Goal: Task Accomplishment & Management: Manage account settings

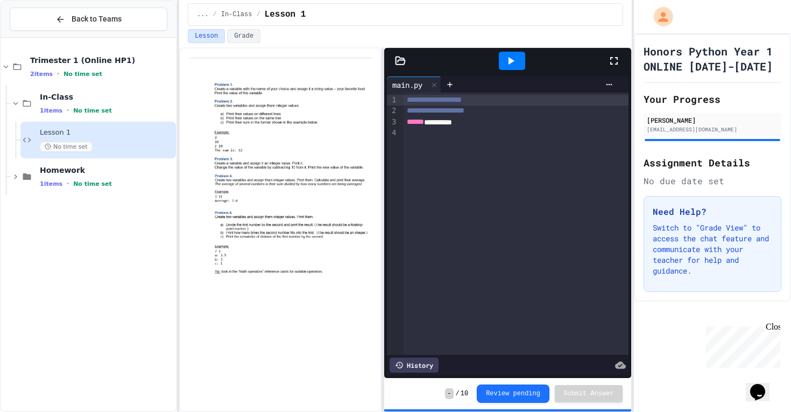
click at [408, 57] on div at bounding box center [400, 60] width 32 height 11
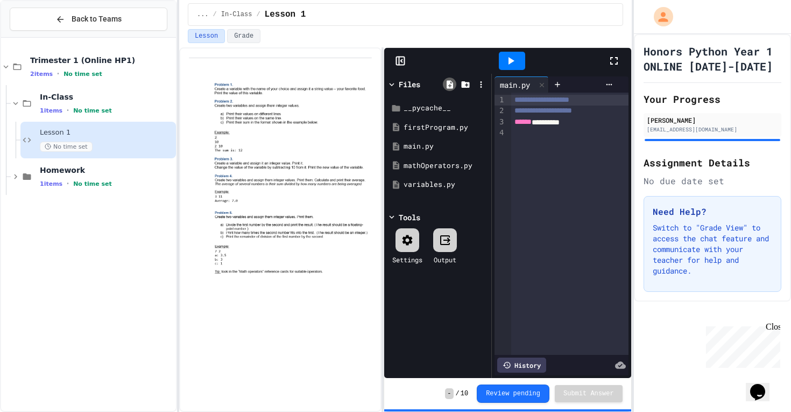
click at [443, 82] on div at bounding box center [449, 84] width 13 height 13
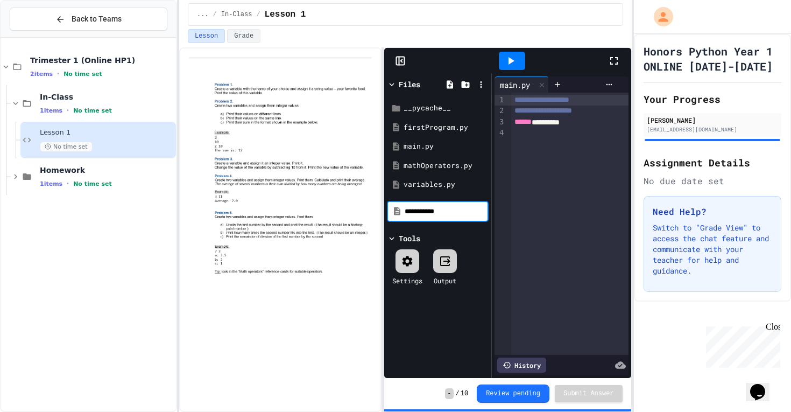
type input "**********"
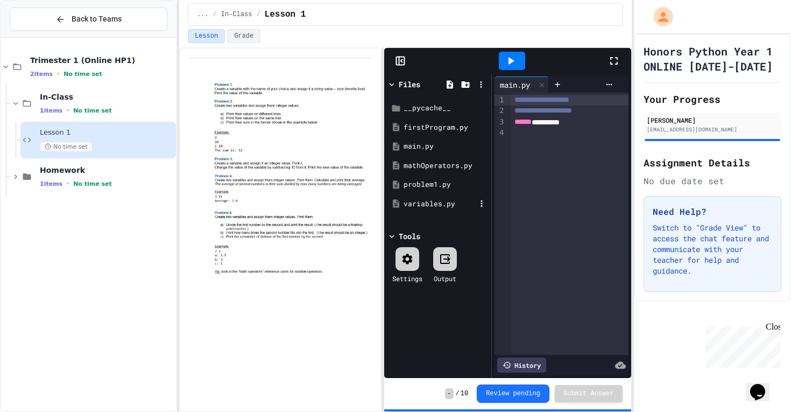
click at [418, 200] on div "variables.py" at bounding box center [440, 204] width 72 height 11
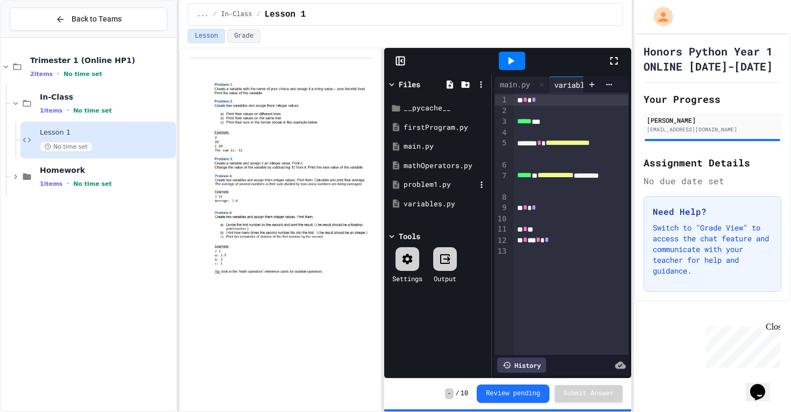
click at [425, 186] on div "problem1.py" at bounding box center [440, 184] width 72 height 11
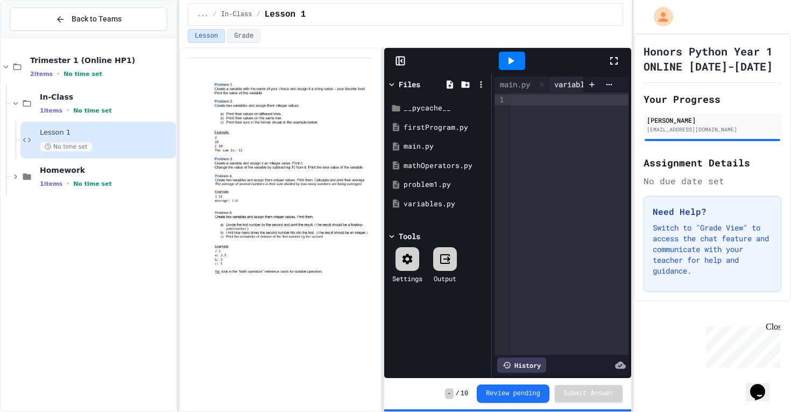
click at [558, 86] on div "variables.py" at bounding box center [580, 84] width 62 height 11
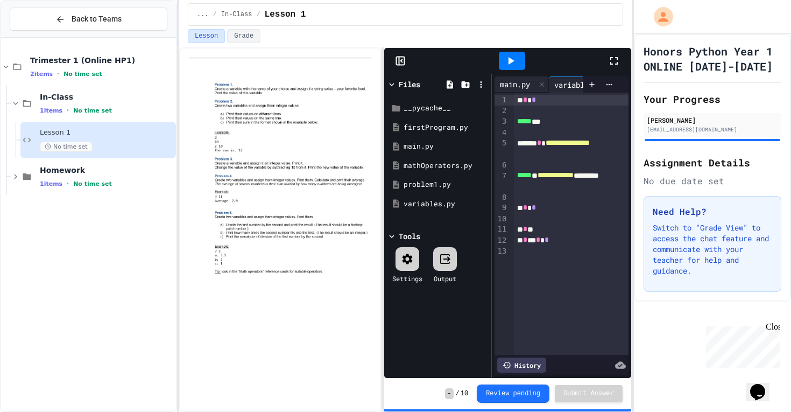
click at [514, 81] on div "main.py" at bounding box center [515, 84] width 41 height 11
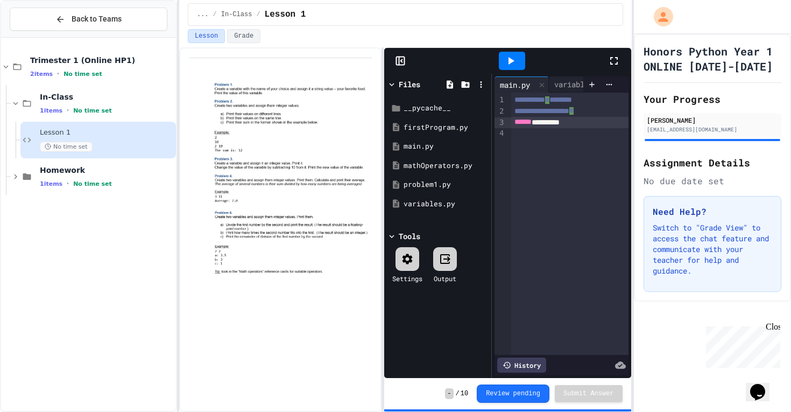
drag, startPoint x: 591, startPoint y: 123, endPoint x: 592, endPoint y: 117, distance: 6.0
click at [592, 117] on div "****** *********" at bounding box center [569, 122] width 117 height 11
click at [515, 123] on span "******" at bounding box center [523, 122] width 17 height 8
click at [607, 124] on div "**********" at bounding box center [569, 122] width 117 height 11
click at [571, 87] on div "variables.py" at bounding box center [580, 84] width 62 height 11
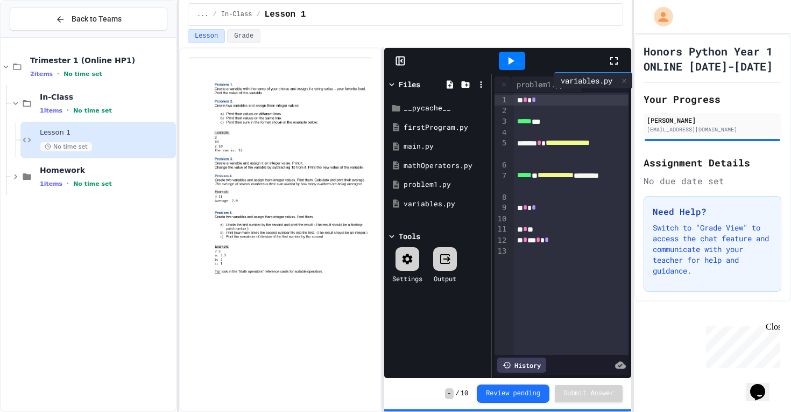
scroll to position [0, 41]
drag, startPoint x: 571, startPoint y: 82, endPoint x: 576, endPoint y: 87, distance: 6.5
click at [576, 87] on div "main.py variables.py problem1.py" at bounding box center [539, 84] width 88 height 16
click at [590, 84] on icon at bounding box center [592, 84] width 5 height 5
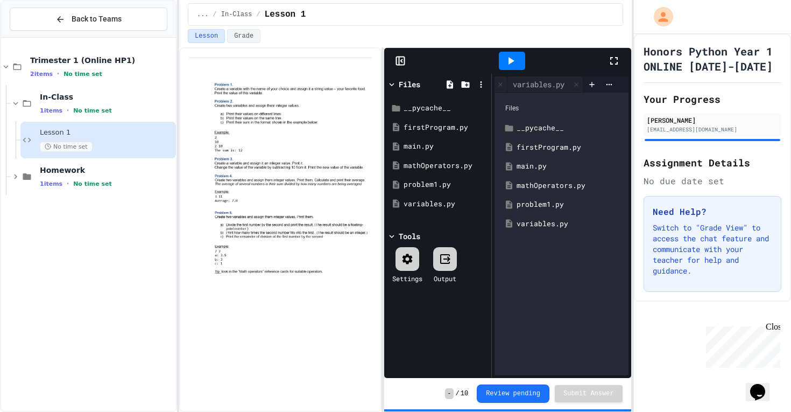
click at [551, 205] on div "problem1.py" at bounding box center [569, 204] width 105 height 11
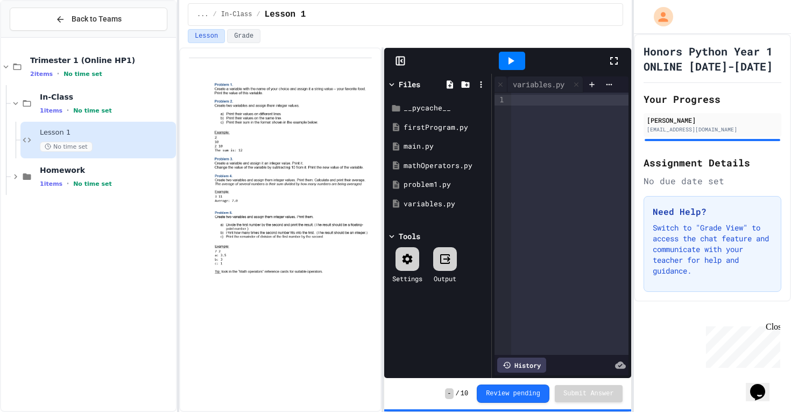
click at [551, 162] on div at bounding box center [569, 224] width 117 height 262
click at [594, 83] on icon at bounding box center [592, 84] width 9 height 9
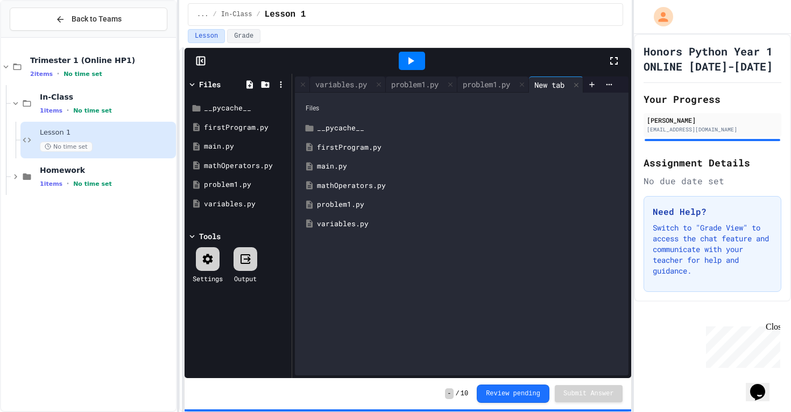
click at [180, 131] on div "Files __pycache__ firstProgram.py main.py mathOperators.py problem1.py variable…" at bounding box center [405, 229] width 453 height 365
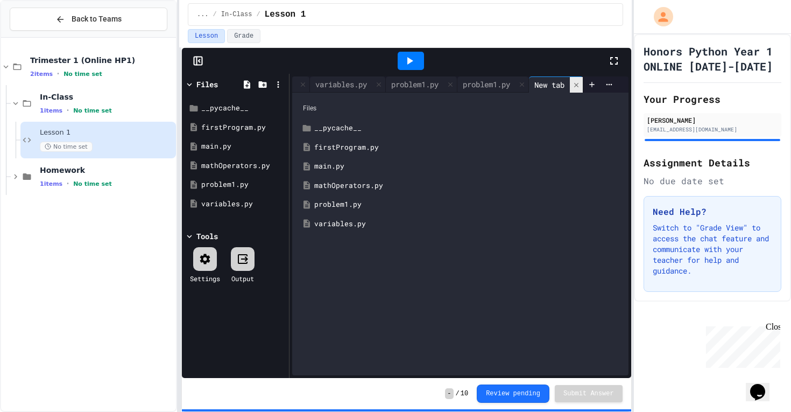
click at [579, 84] on icon at bounding box center [576, 84] width 4 height 4
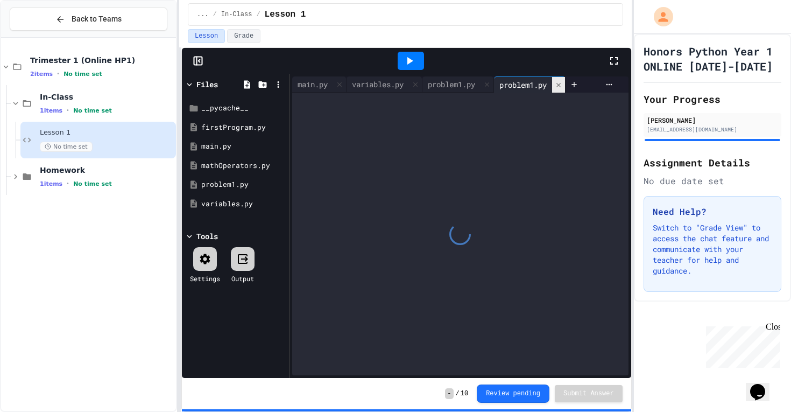
scroll to position [0, 0]
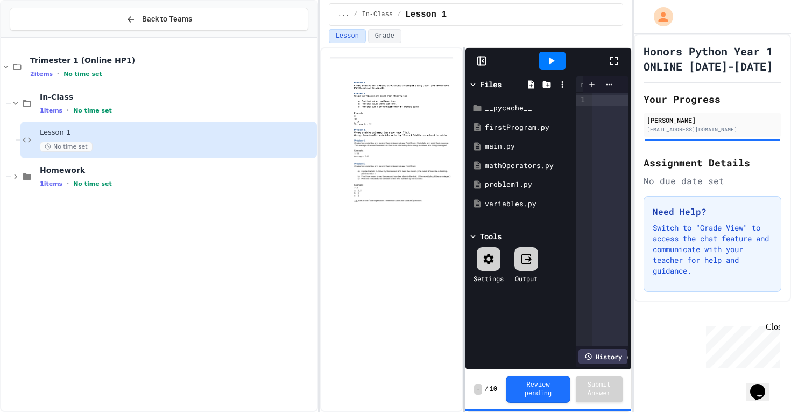
click at [302, 182] on div "**********" at bounding box center [395, 206] width 791 height 412
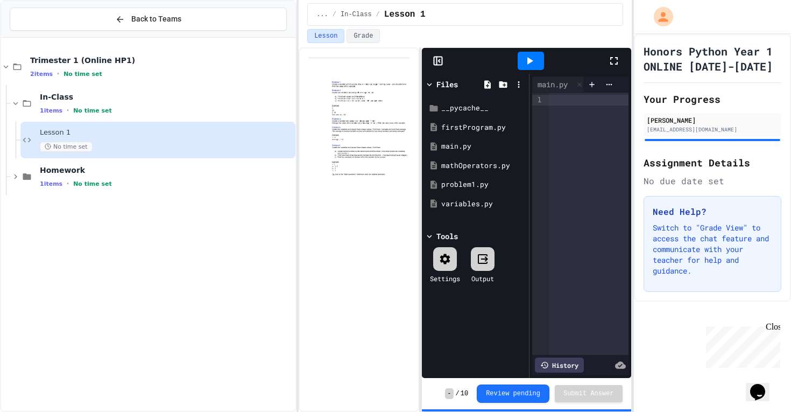
click at [437, 64] on icon at bounding box center [437, 61] width 0 height 8
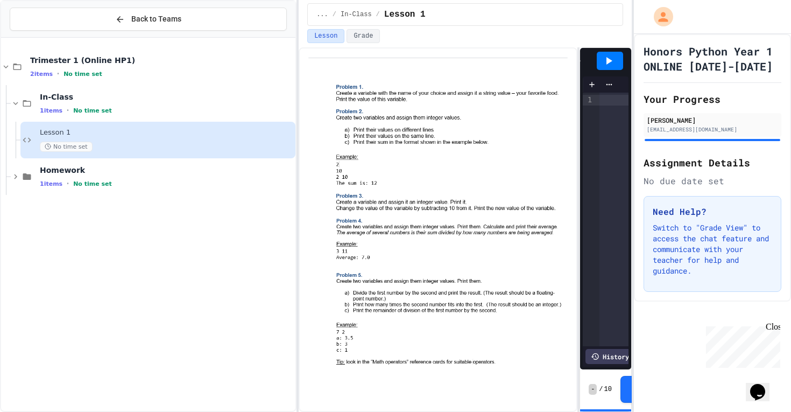
click at [581, 110] on div "**********" at bounding box center [465, 229] width 333 height 365
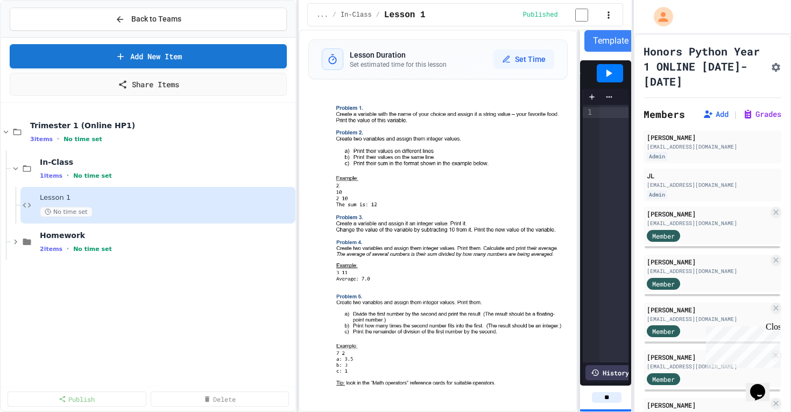
click at [607, 22] on button "button" at bounding box center [609, 15] width 11 height 13
click at [606, 411] on div at bounding box center [395, 413] width 791 height 0
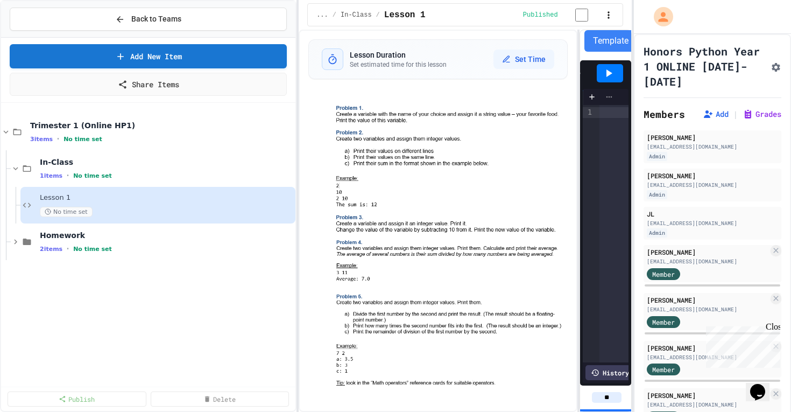
click at [615, 99] on div at bounding box center [609, 97] width 17 height 9
click at [618, 90] on div at bounding box center [639, 90] width 43 height 0
click at [611, 115] on div at bounding box center [614, 112] width 29 height 11
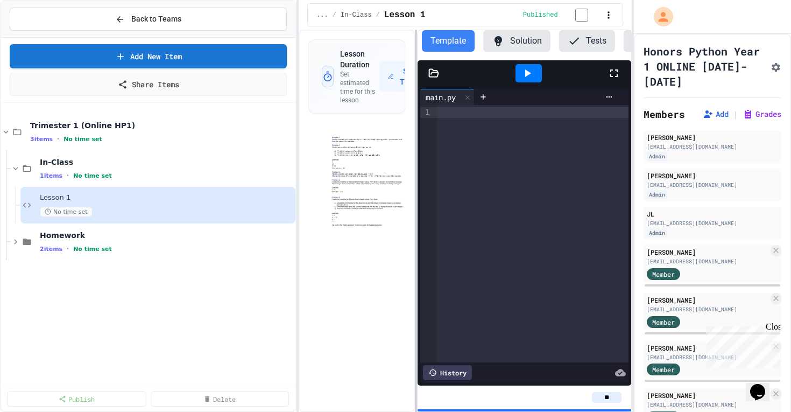
click at [416, 108] on div "Lesson Duration Set estimated time for this lesson Set Time Template Solution T…" at bounding box center [465, 221] width 333 height 382
click at [486, 99] on icon at bounding box center [483, 97] width 9 height 9
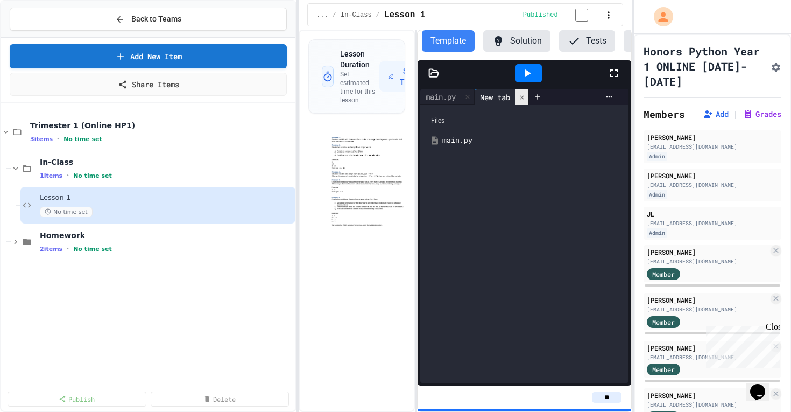
click at [524, 99] on icon at bounding box center [522, 97] width 4 height 4
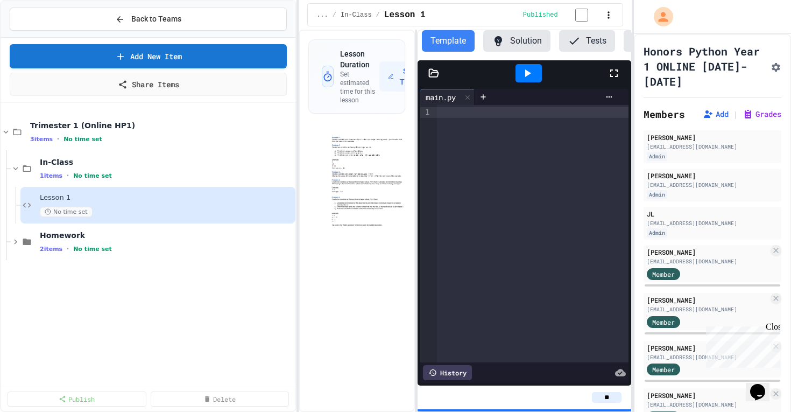
click at [431, 78] on icon at bounding box center [434, 73] width 11 height 11
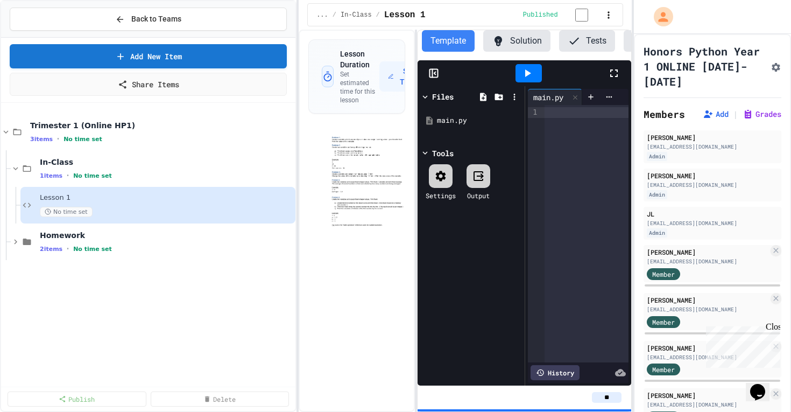
click at [584, 46] on button "Tests" at bounding box center [587, 41] width 56 height 22
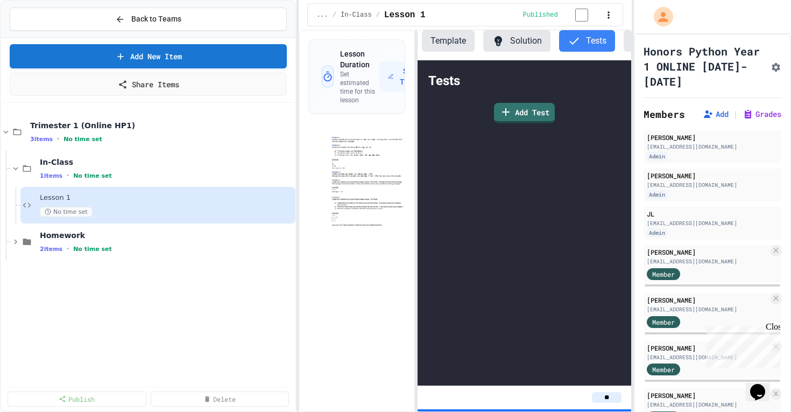
click at [500, 44] on icon at bounding box center [499, 41] width 8 height 10
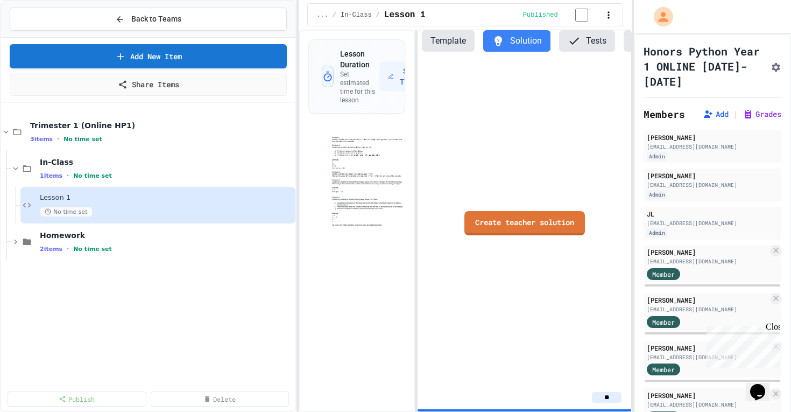
click at [423, 45] on button "Template" at bounding box center [448, 41] width 53 height 22
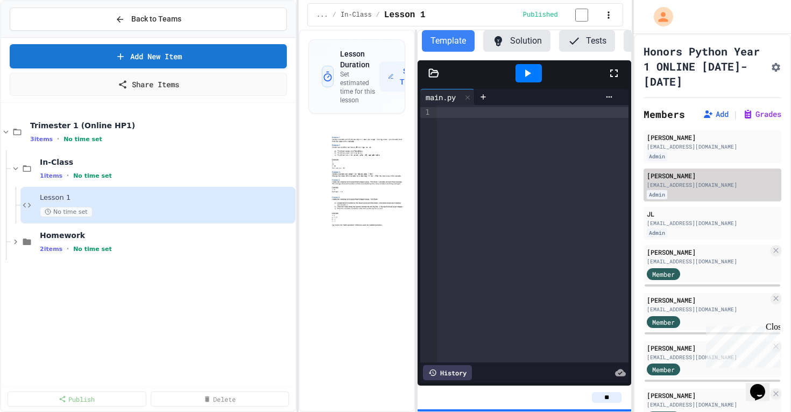
click at [663, 194] on div "Admin" at bounding box center [657, 194] width 20 height 9
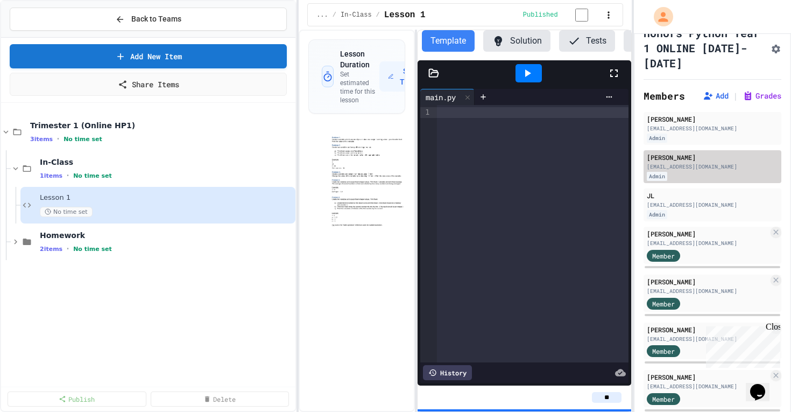
scroll to position [25, 0]
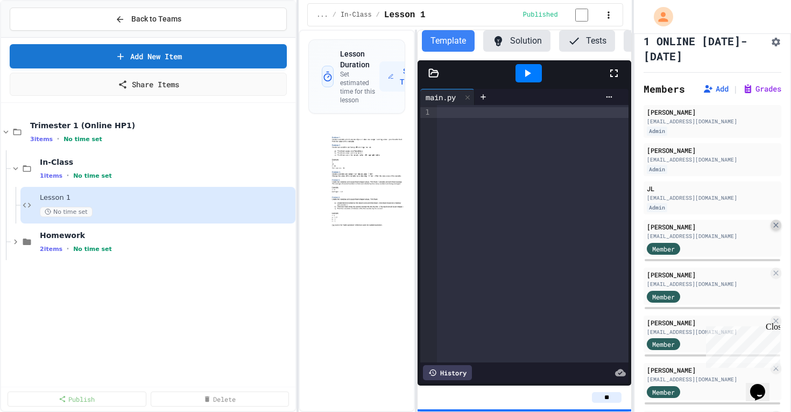
click at [775, 226] on icon at bounding box center [776, 224] width 5 height 5
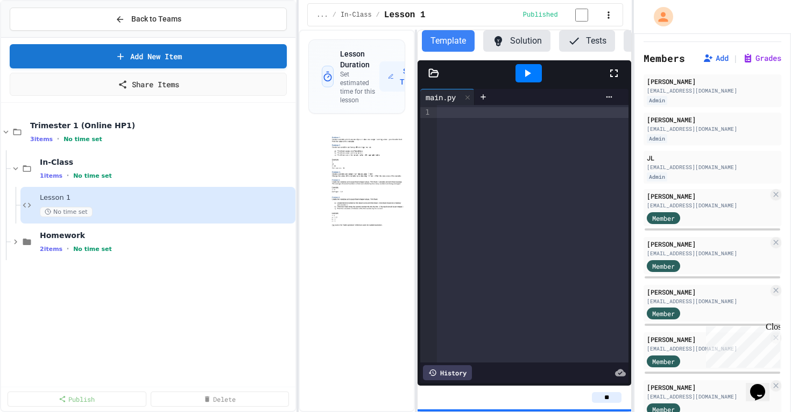
scroll to position [0, 0]
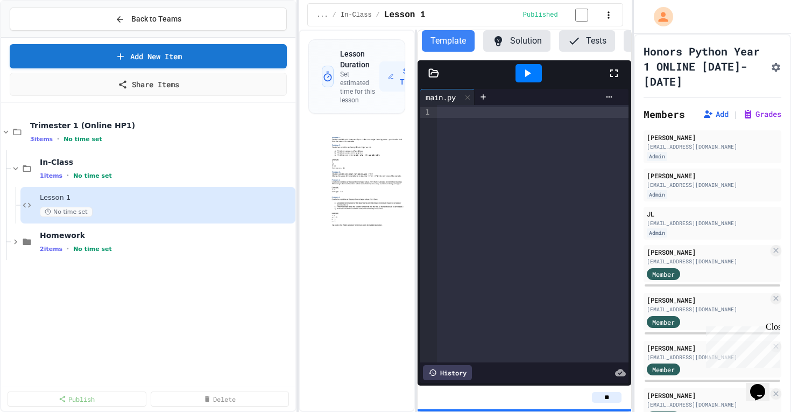
click at [771, 60] on button "Assignment Settings" at bounding box center [776, 66] width 11 height 13
type input "**"
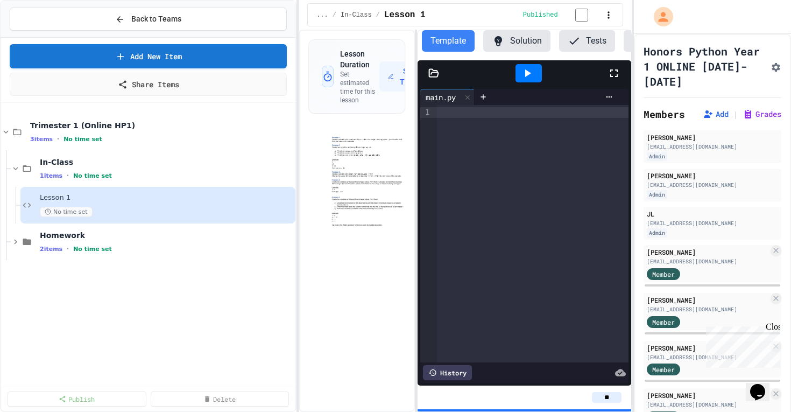
type input "**"
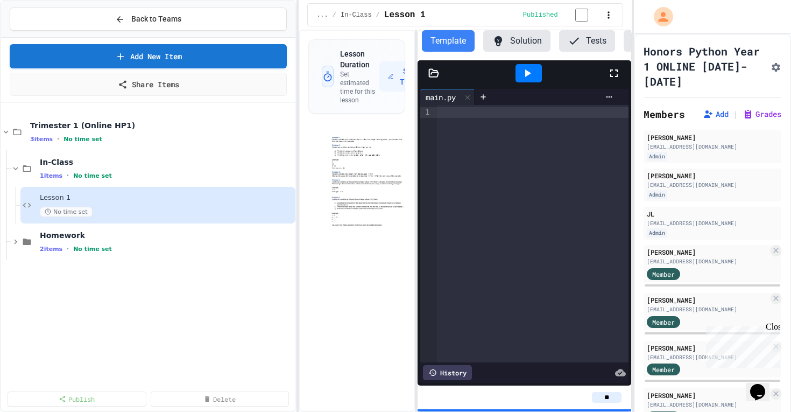
type input "**"
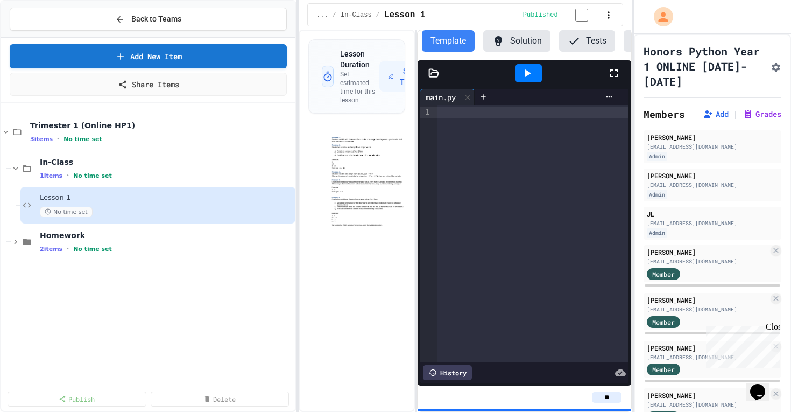
click at [507, 114] on div at bounding box center [533, 112] width 192 height 11
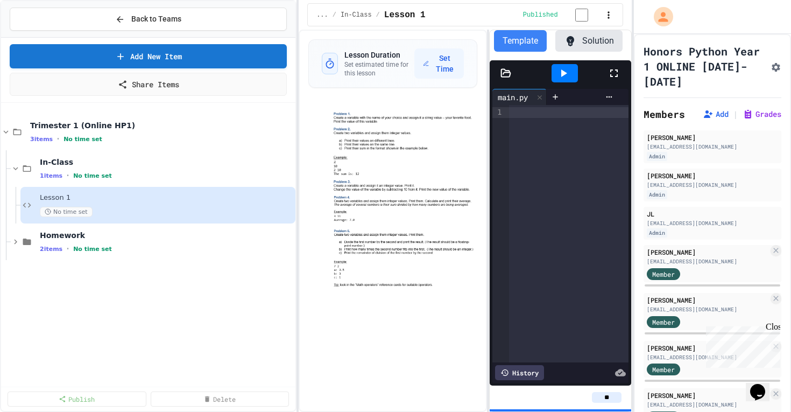
click at [492, 173] on div "Lesson Duration Set estimated time for this lesson Set Time Template Solution T…" at bounding box center [465, 221] width 333 height 382
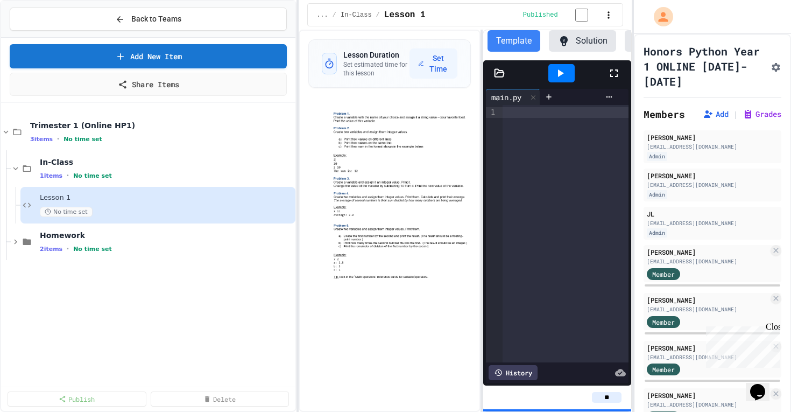
click at [487, 173] on div "Lesson Duration Set estimated time for this lesson Set Time Template Solution T…" at bounding box center [465, 221] width 333 height 382
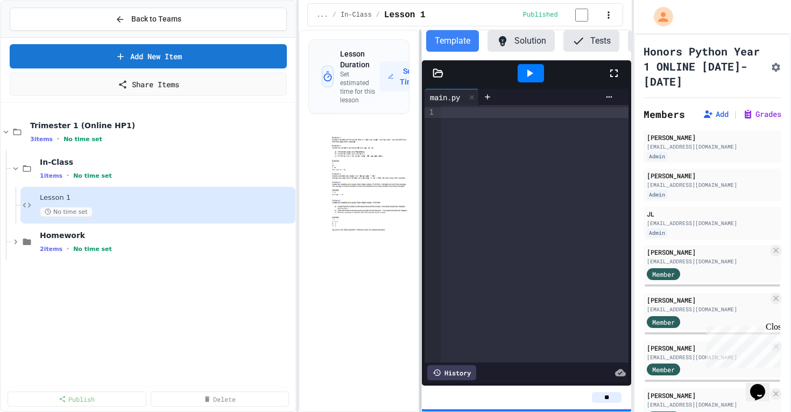
click at [420, 150] on div at bounding box center [420, 221] width 2 height 382
click at [436, 77] on icon at bounding box center [438, 73] width 11 height 11
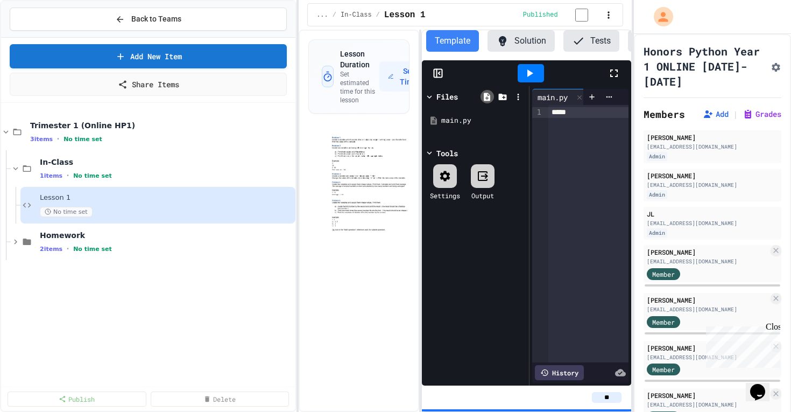
click at [485, 100] on icon at bounding box center [487, 97] width 6 height 8
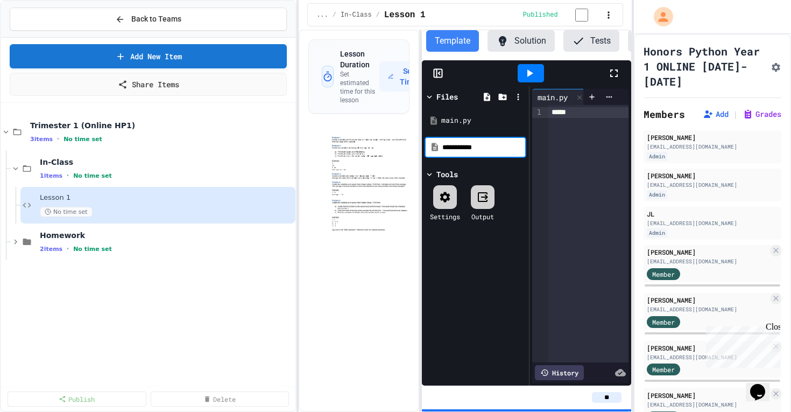
type input "**********"
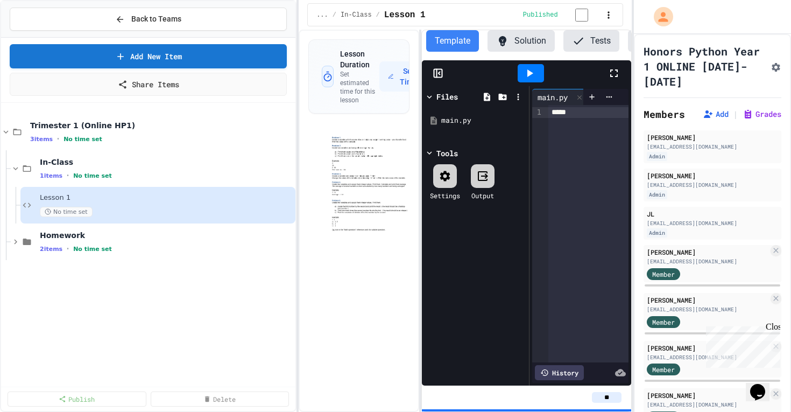
click at [560, 162] on div "*****" at bounding box center [589, 233] width 80 height 257
click at [487, 98] on icon at bounding box center [487, 97] width 6 height 8
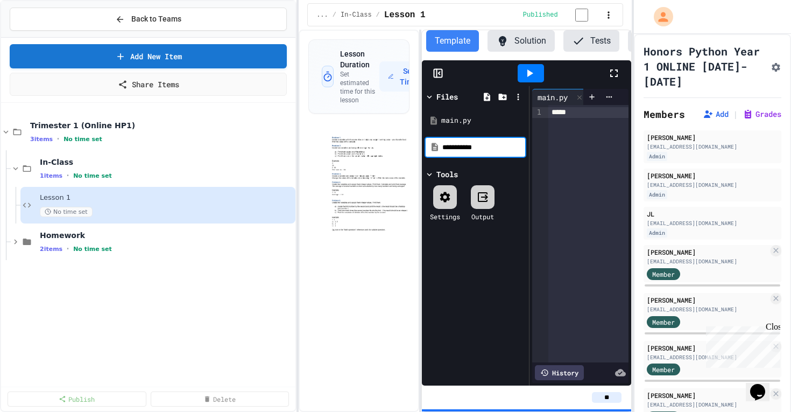
type input "**********"
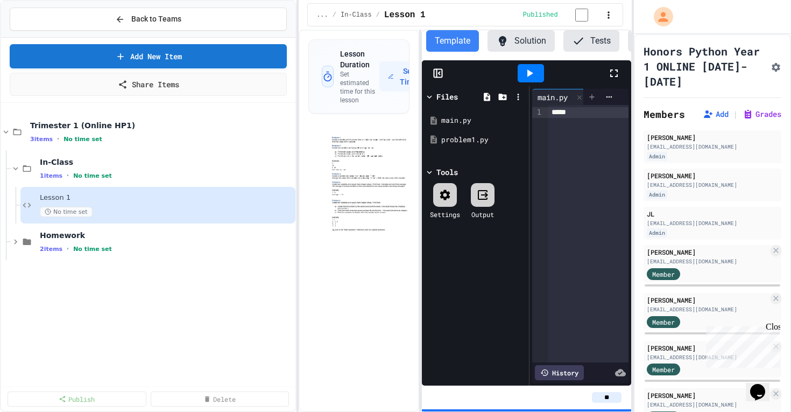
click at [592, 99] on icon at bounding box center [592, 96] width 5 height 5
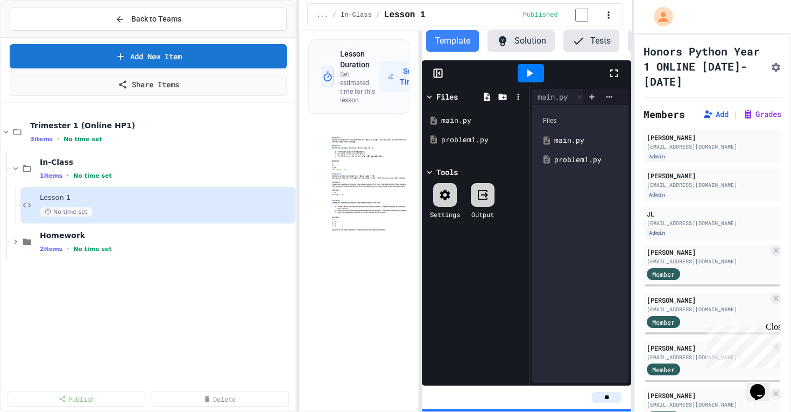
click at [576, 163] on div "problem1.py" at bounding box center [589, 160] width 68 height 11
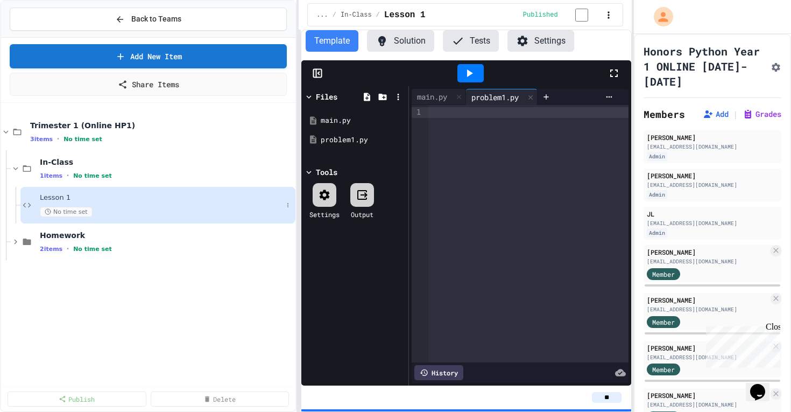
click at [270, 210] on div "Back to Teams Add New Item Share Items Trimester 1 (Online HP1) 3 items • No ti…" at bounding box center [395, 206] width 791 height 412
click at [320, 72] on rect at bounding box center [318, 73] width 8 height 8
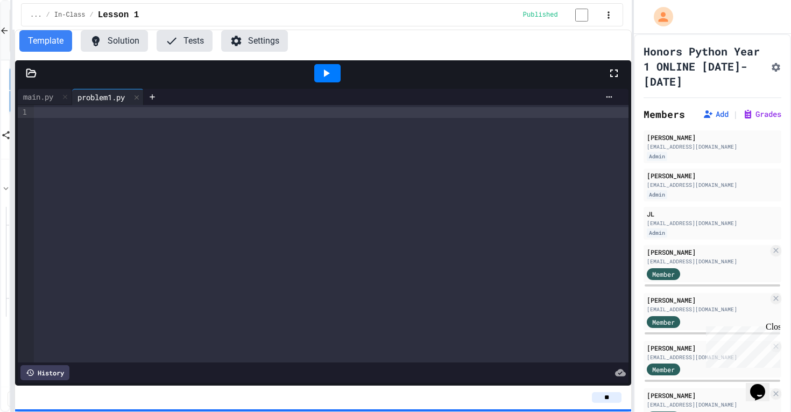
click at [13, 116] on div "Back to Teams Add New Item Share Items Trimester 1 (Online HP1) 3 items • No ti…" at bounding box center [395, 206] width 791 height 412
click at [285, 136] on div at bounding box center [331, 233] width 594 height 257
click at [102, 115] on span "*******" at bounding box center [92, 112] width 20 height 8
click at [171, 118] on div "**********" at bounding box center [331, 112] width 594 height 11
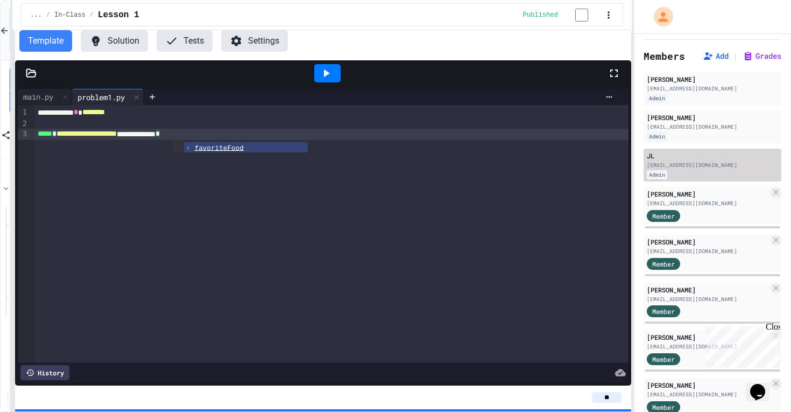
scroll to position [59, 0]
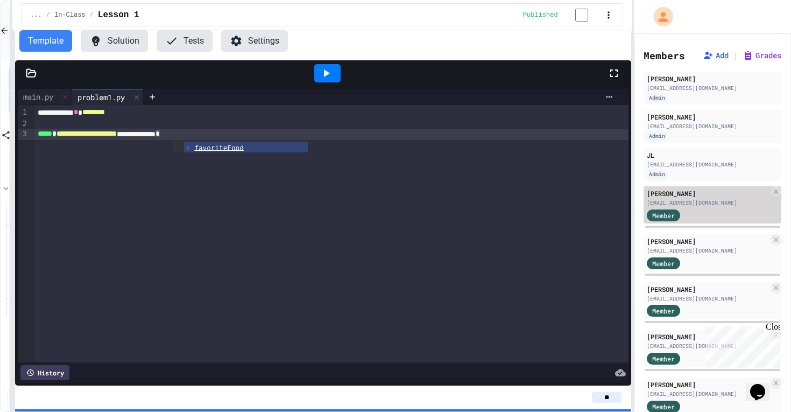
click at [669, 215] on span "Member" at bounding box center [664, 216] width 23 height 10
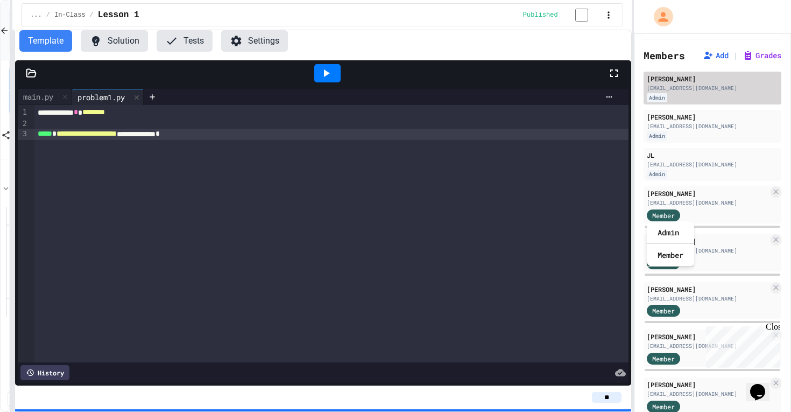
click at [660, 97] on div "Admin" at bounding box center [657, 97] width 20 height 9
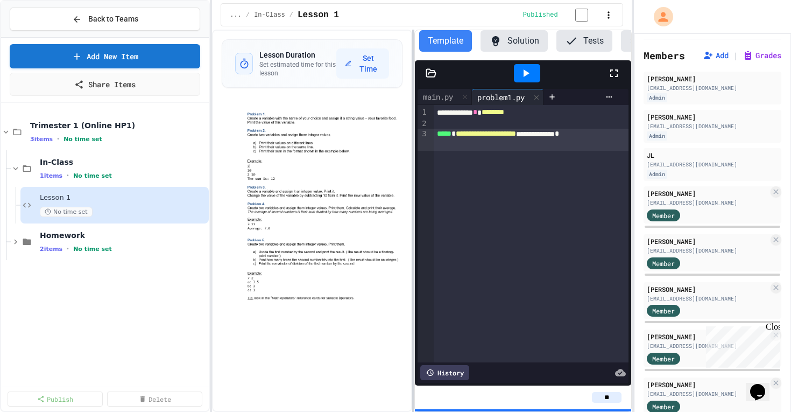
click at [213, 198] on div "**********" at bounding box center [395, 206] width 791 height 412
click at [444, 102] on div "main.py" at bounding box center [438, 96] width 41 height 11
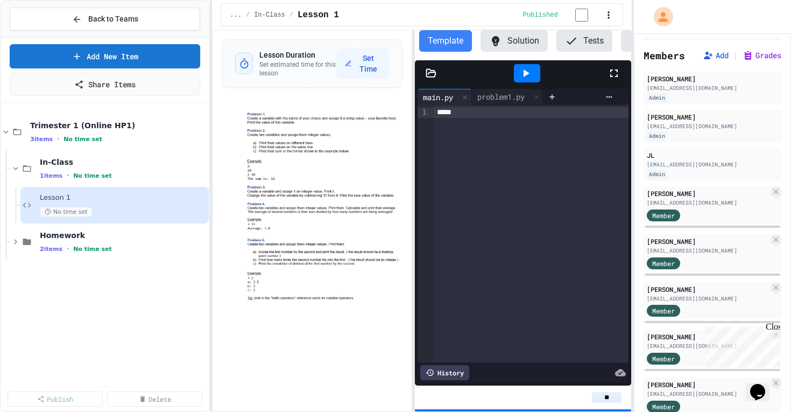
click at [464, 116] on div "*****" at bounding box center [531, 112] width 194 height 11
click at [514, 96] on div "problem1.py" at bounding box center [501, 96] width 58 height 11
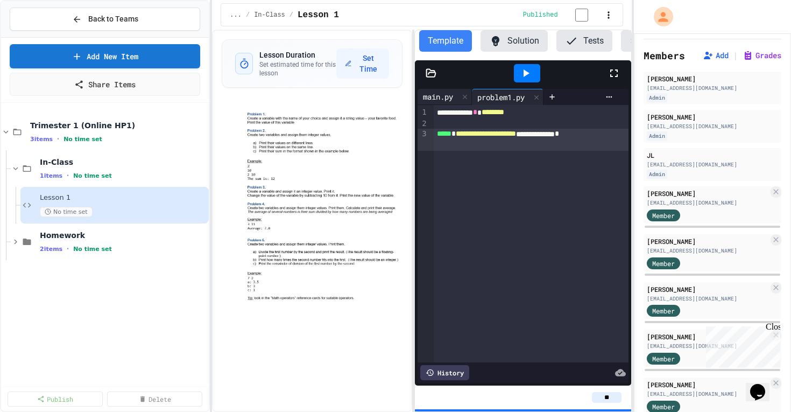
click at [444, 97] on div "main.py" at bounding box center [438, 96] width 41 height 11
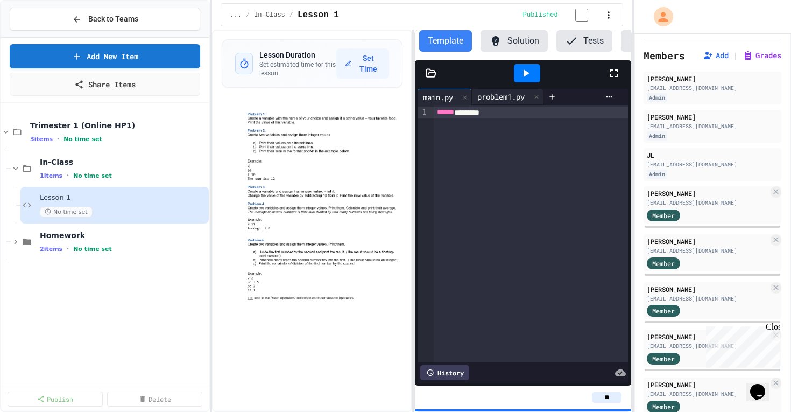
click at [495, 100] on div "problem1.py" at bounding box center [501, 96] width 58 height 11
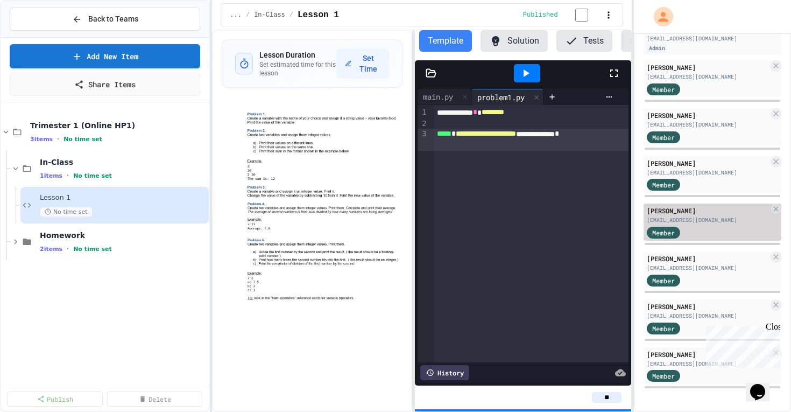
scroll to position [0, 0]
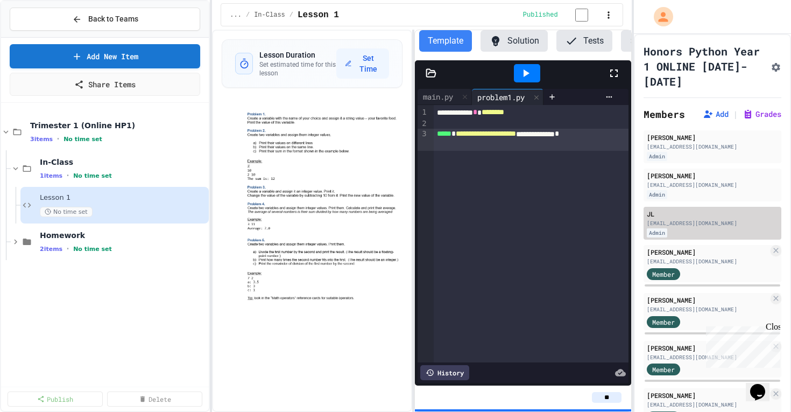
click at [758, 222] on div "[EMAIL_ADDRESS][DOMAIN_NAME]" at bounding box center [712, 223] width 131 height 8
click at [432, 76] on icon at bounding box center [431, 73] width 11 height 11
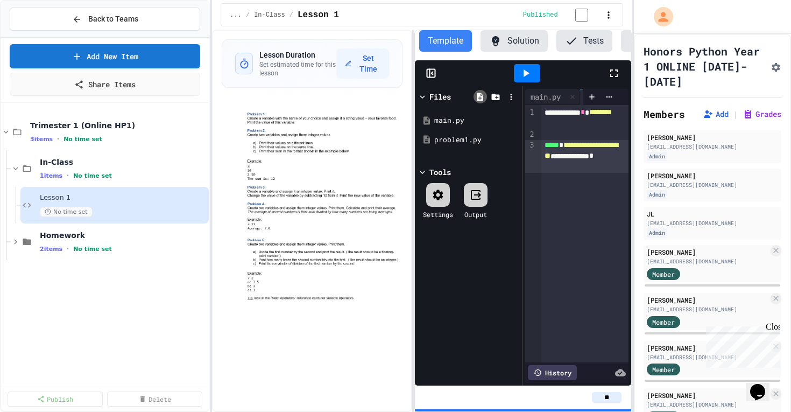
click at [476, 94] on div at bounding box center [480, 96] width 13 height 13
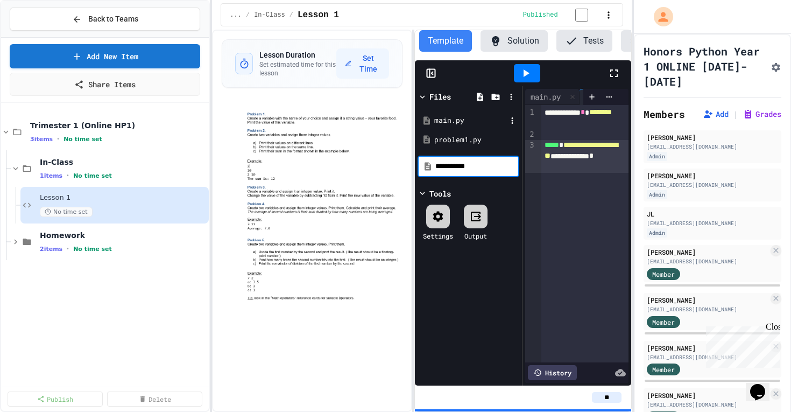
type input "**********"
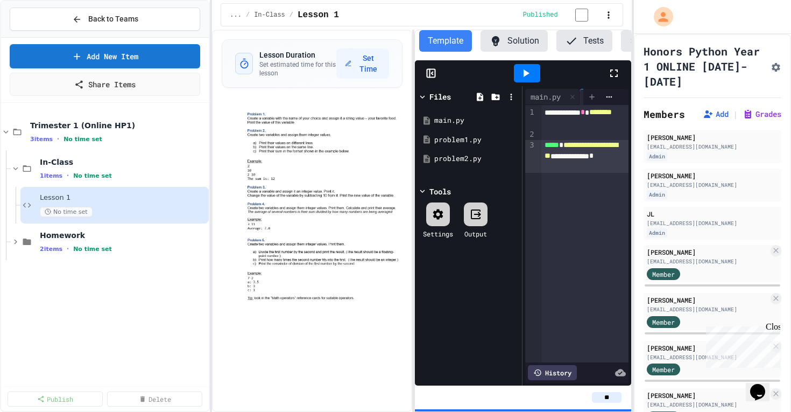
click at [588, 97] on icon at bounding box center [592, 97] width 9 height 9
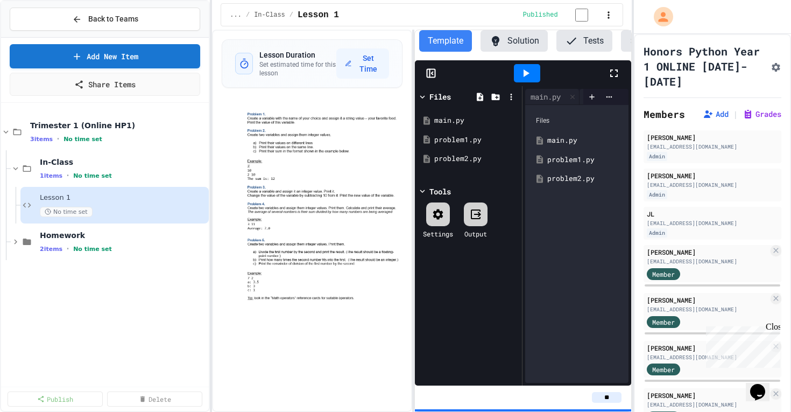
click at [562, 182] on div "problem2.py" at bounding box center [585, 178] width 75 height 11
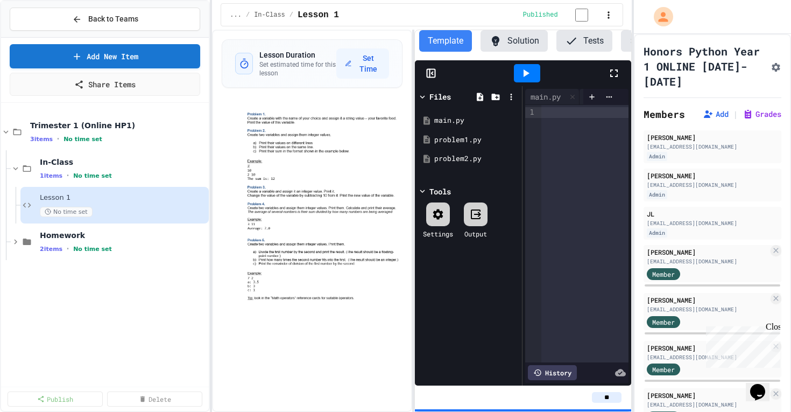
click at [432, 75] on icon at bounding box center [433, 73] width 2 height 3
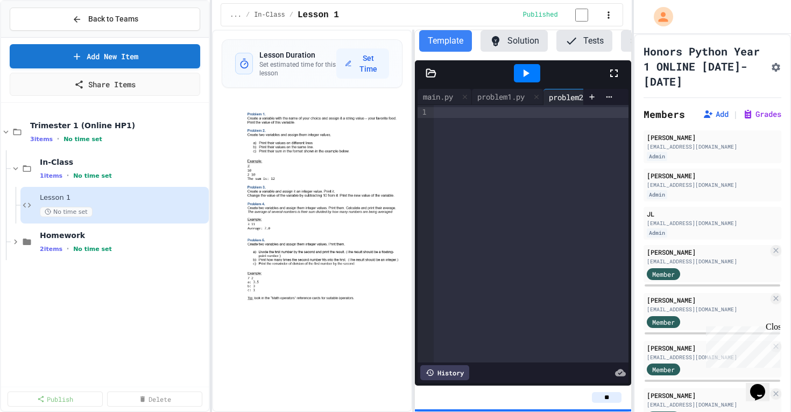
click at [513, 121] on div at bounding box center [531, 233] width 194 height 257
click at [489, 118] on div "*" at bounding box center [531, 112] width 194 height 11
click at [459, 128] on div "*" at bounding box center [531, 123] width 194 height 11
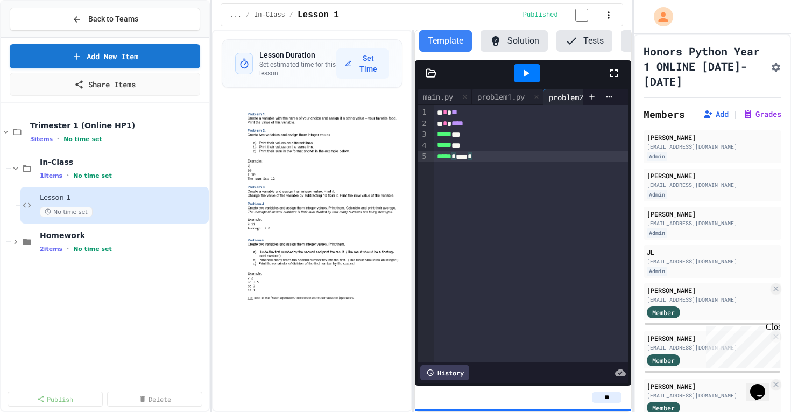
click at [492, 155] on div "***** * **** *" at bounding box center [531, 156] width 194 height 11
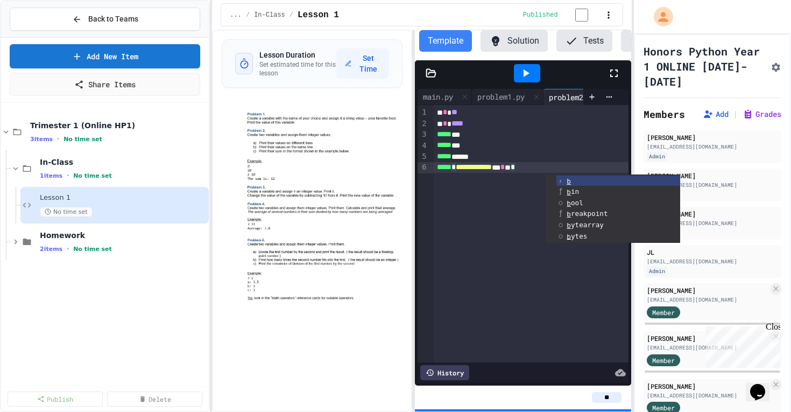
click at [567, 169] on div "**********" at bounding box center [531, 167] width 194 height 11
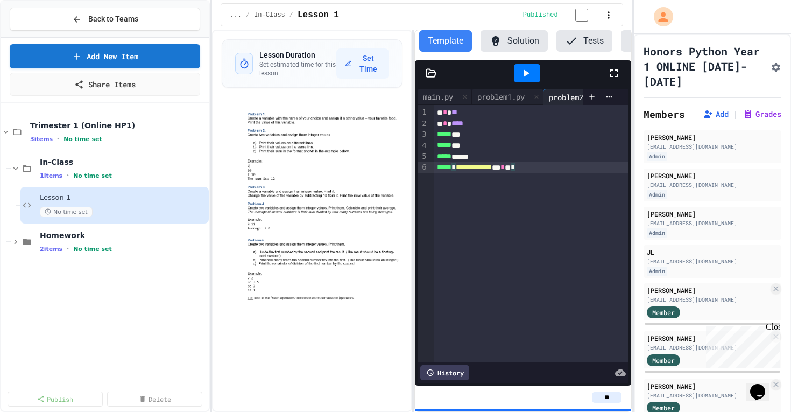
click at [526, 71] on icon at bounding box center [526, 73] width 13 height 13
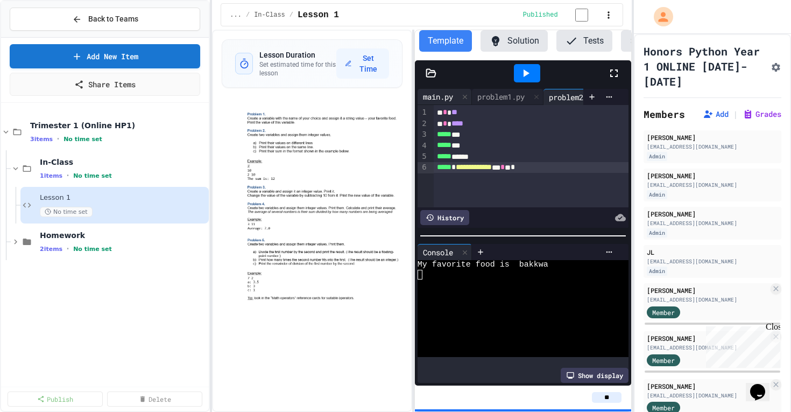
click at [444, 99] on div "main.py" at bounding box center [438, 96] width 41 height 11
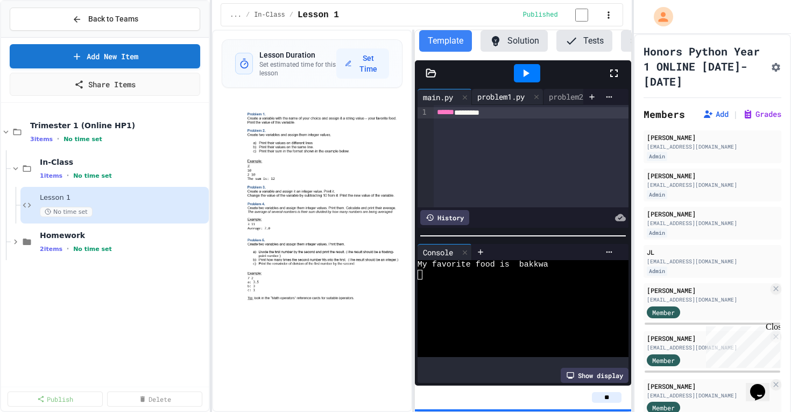
click at [506, 99] on div "problem1.py" at bounding box center [501, 96] width 58 height 11
click at [446, 97] on div "main.py" at bounding box center [438, 96] width 41 height 11
click at [509, 122] on div "****** ********" at bounding box center [531, 156] width 194 height 102
click at [502, 132] on div "****** ********" at bounding box center [531, 156] width 194 height 102
click at [438, 116] on span "******" at bounding box center [445, 112] width 17 height 8
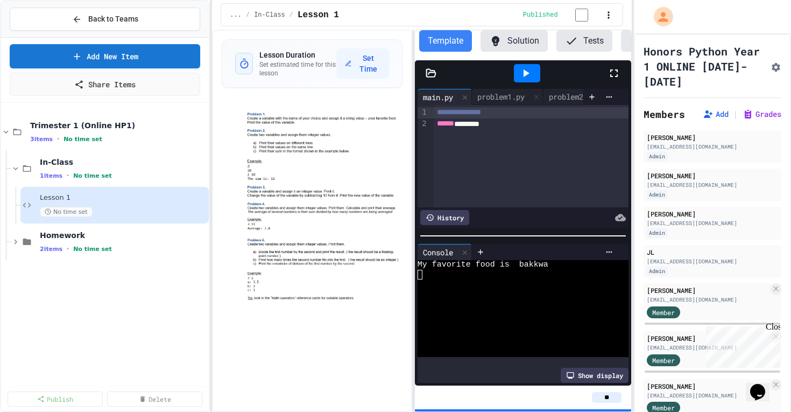
click at [529, 73] on icon at bounding box center [526, 73] width 13 height 13
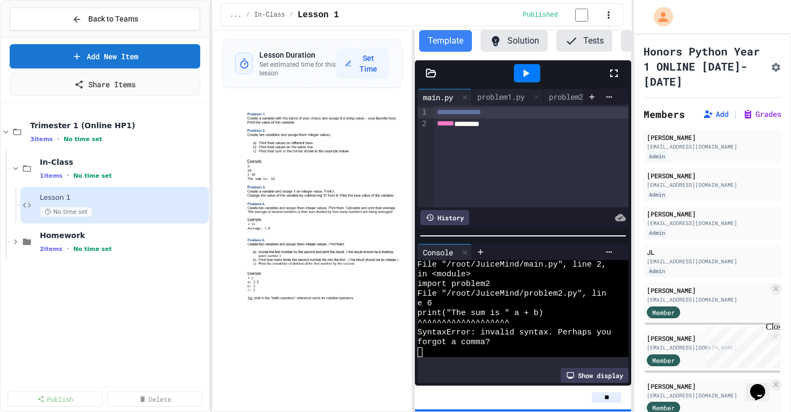
scroll to position [7, 0]
click at [566, 100] on div "problem2.py" at bounding box center [573, 96] width 58 height 11
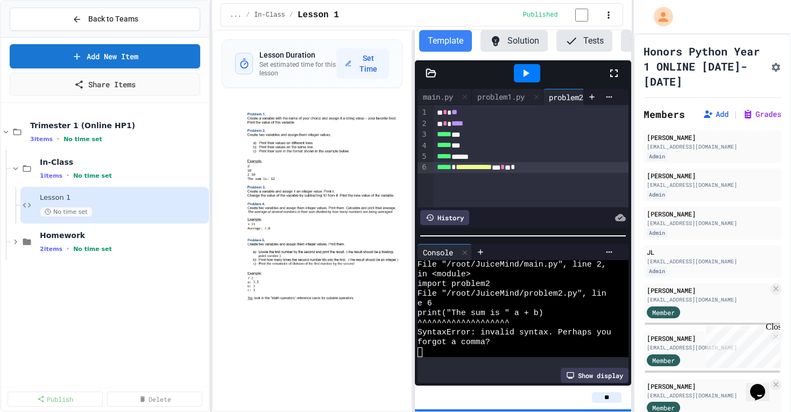
click at [526, 173] on div "**********" at bounding box center [531, 167] width 194 height 11
click at [526, 78] on icon at bounding box center [526, 73] width 13 height 13
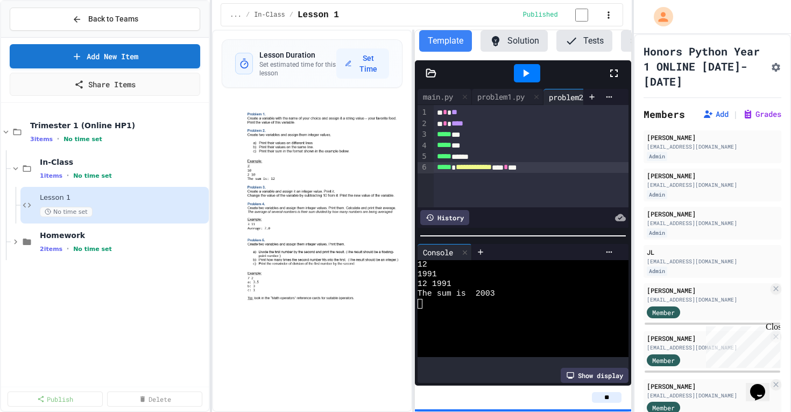
click at [507, 43] on button "Solution" at bounding box center [514, 41] width 67 height 22
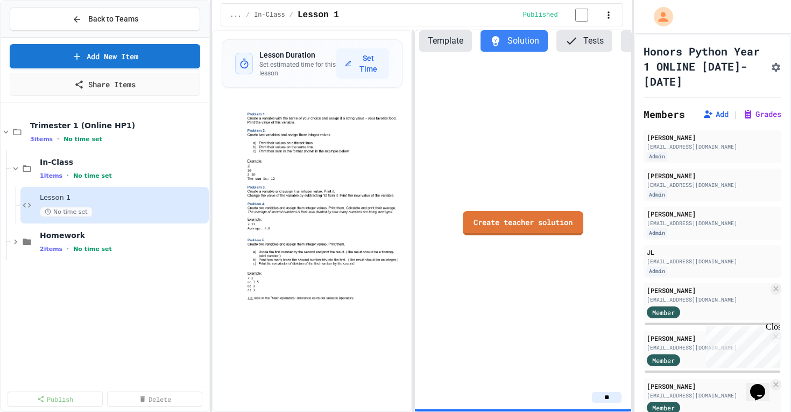
click at [436, 45] on button "Template" at bounding box center [445, 41] width 53 height 22
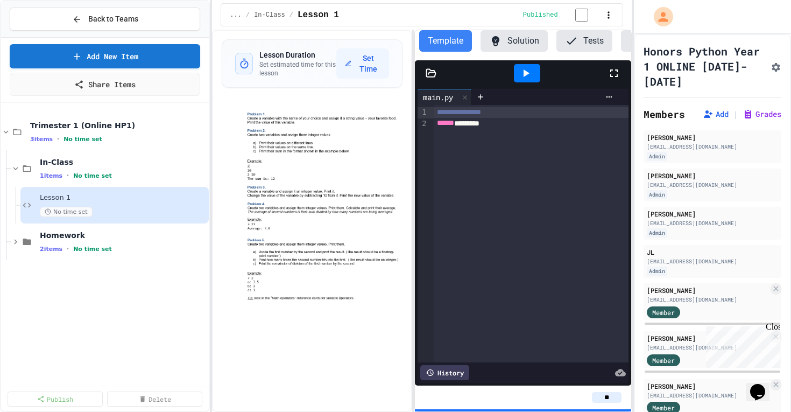
click at [510, 48] on button "Solution" at bounding box center [514, 41] width 67 height 22
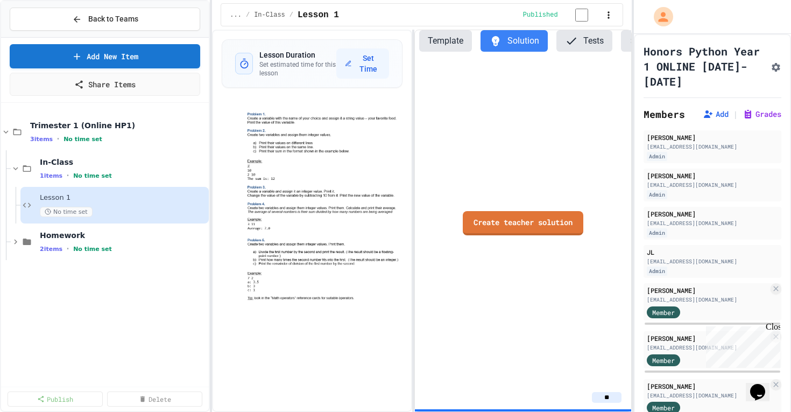
click at [445, 46] on button "Template" at bounding box center [445, 41] width 53 height 22
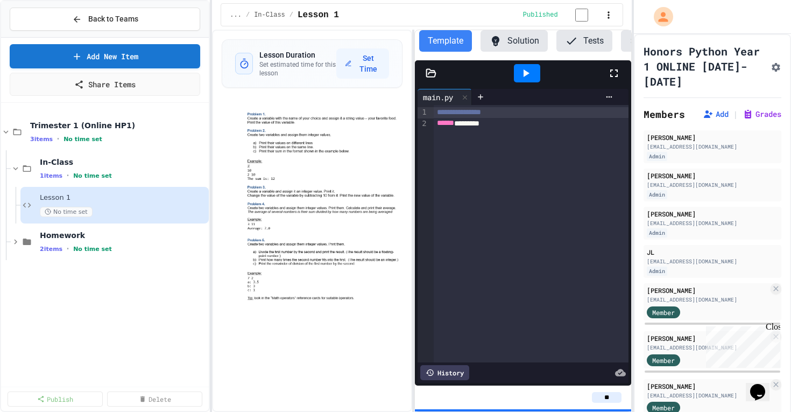
click at [432, 77] on icon at bounding box center [430, 73] width 9 height 8
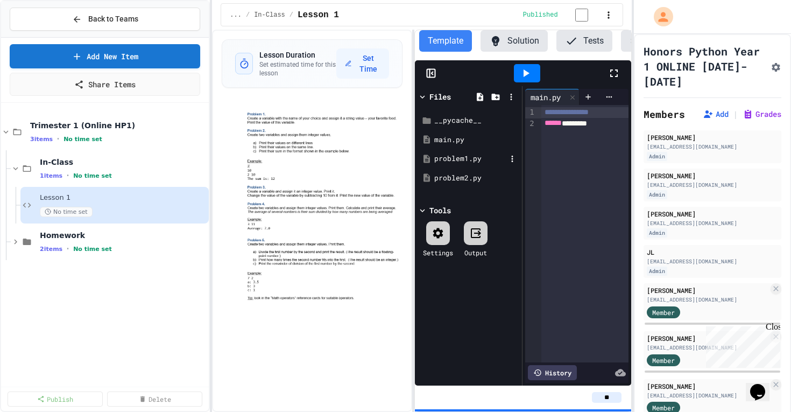
click at [467, 158] on div "problem1.py" at bounding box center [470, 158] width 72 height 11
click at [460, 180] on div "problem2.py" at bounding box center [470, 178] width 72 height 11
click at [557, 81] on div at bounding box center [527, 73] width 160 height 29
click at [427, 66] on div at bounding box center [523, 73] width 216 height 26
click at [429, 78] on icon at bounding box center [431, 73] width 11 height 11
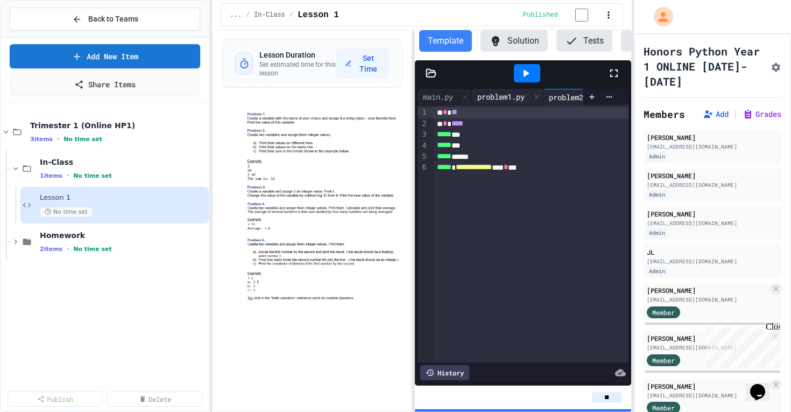
click at [514, 96] on div "problem1.py" at bounding box center [501, 96] width 58 height 11
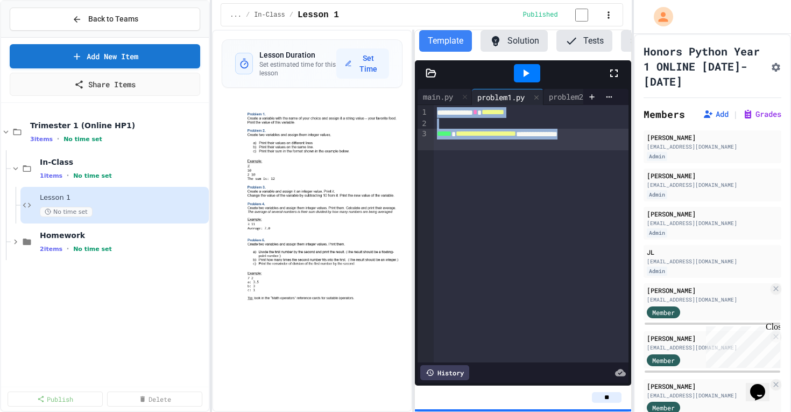
drag, startPoint x: 438, startPoint y: 115, endPoint x: 536, endPoint y: 146, distance: 103.0
click at [536, 146] on div "**********" at bounding box center [531, 233] width 194 height 257
copy div "**********"
click at [565, 102] on div "problem2.py" at bounding box center [573, 96] width 58 height 11
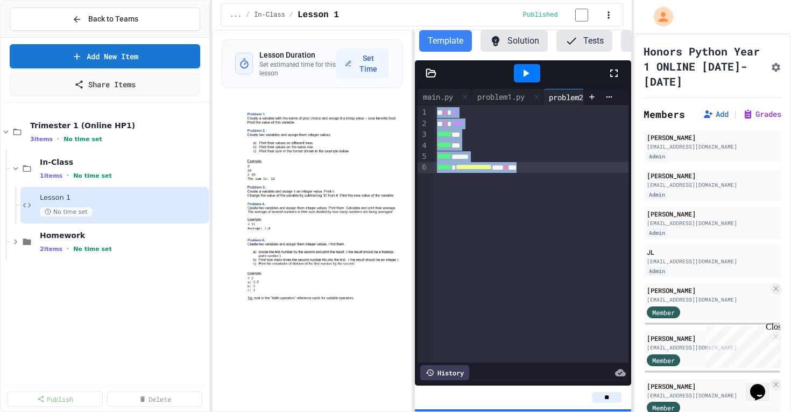
drag, startPoint x: 439, startPoint y: 120, endPoint x: 573, endPoint y: 181, distance: 147.2
click at [573, 181] on div "**********" at bounding box center [531, 233] width 194 height 257
copy div "* * ** * * **** ***** *** ***** *** ***** ******"
click at [79, 251] on span "No time set" at bounding box center [92, 249] width 39 height 7
click at [60, 330] on div "HW 1 No time set" at bounding box center [114, 315] width 188 height 37
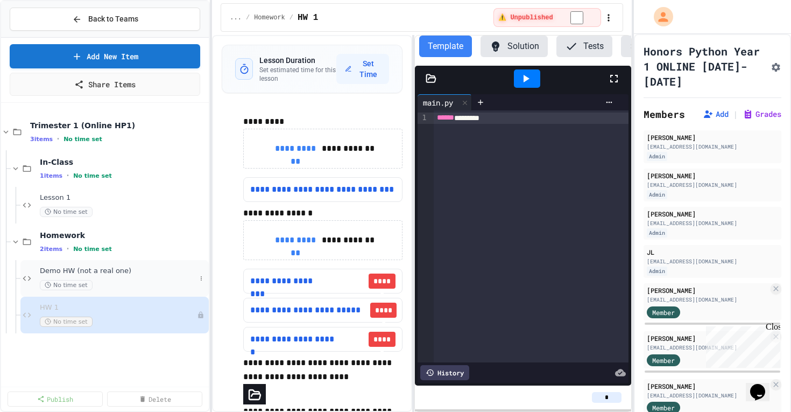
click at [97, 265] on div "Demo HW (not a real one) No time set" at bounding box center [114, 278] width 188 height 37
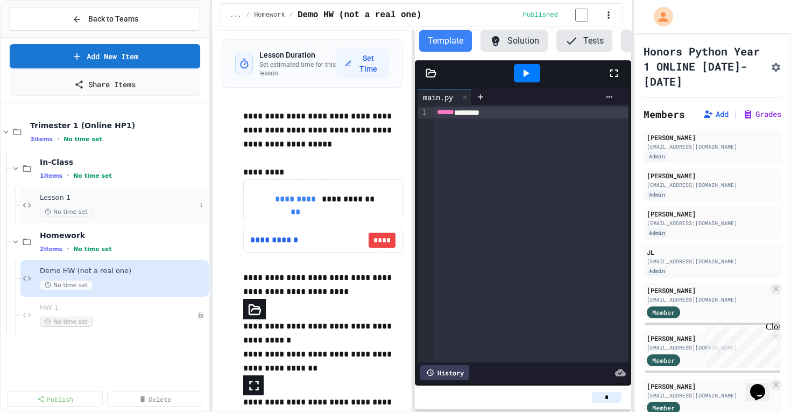
click at [68, 198] on span "Lesson 1" at bounding box center [118, 197] width 156 height 9
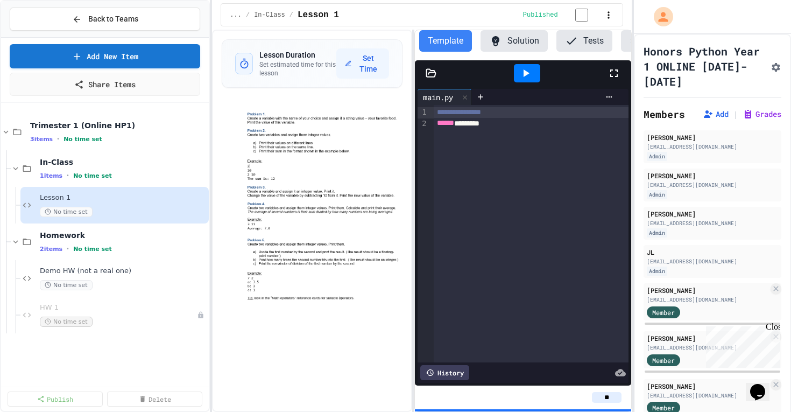
click at [423, 79] on div at bounding box center [431, 73] width 32 height 11
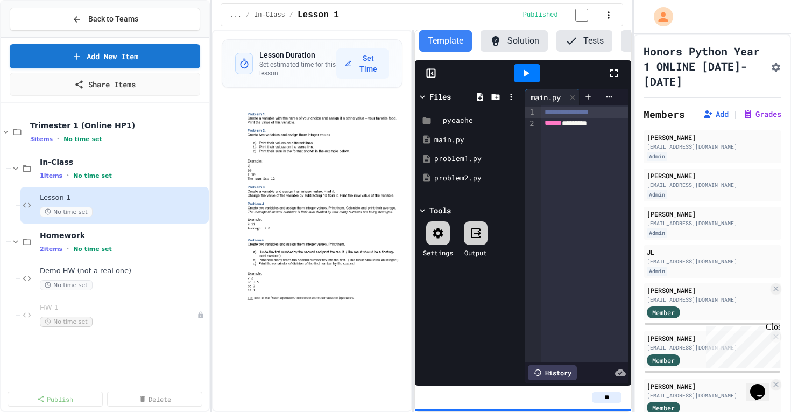
click at [427, 72] on rect at bounding box center [431, 73] width 8 height 8
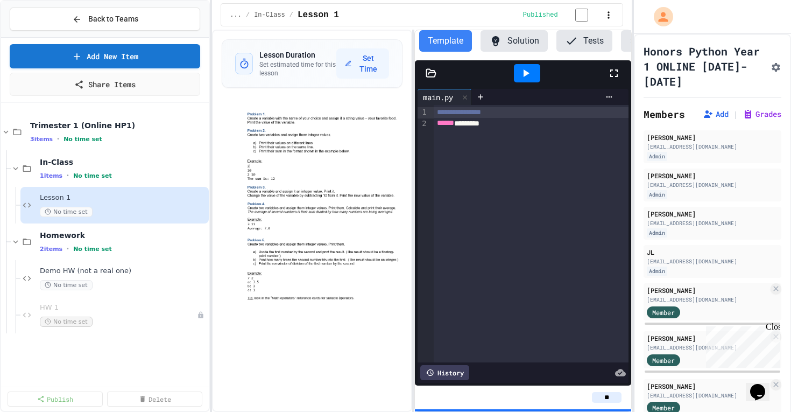
click at [460, 44] on button "Template" at bounding box center [445, 41] width 53 height 22
click at [237, 15] on span "..." at bounding box center [236, 15] width 12 height 9
click at [236, 17] on span "..." at bounding box center [236, 15] width 12 height 9
click at [596, 42] on button "Settings" at bounding box center [598, 41] width 67 height 22
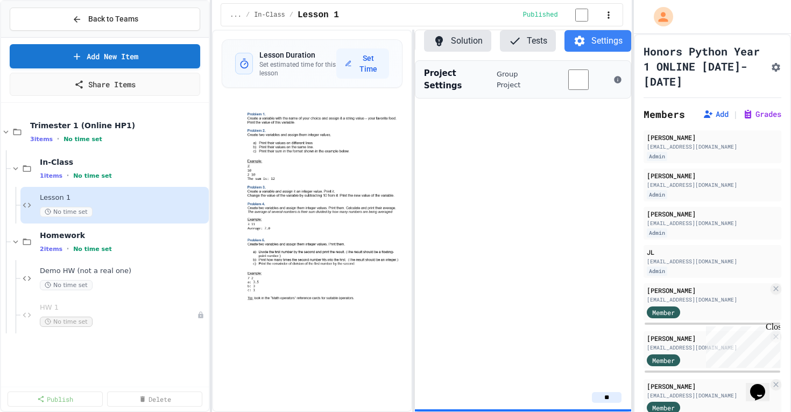
scroll to position [0, 0]
click at [448, 50] on button "Template" at bounding box center [445, 41] width 53 height 22
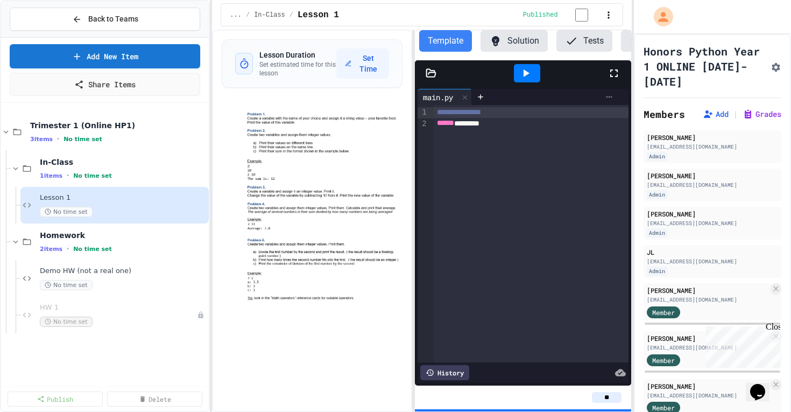
click at [610, 99] on icon at bounding box center [609, 97] width 9 height 9
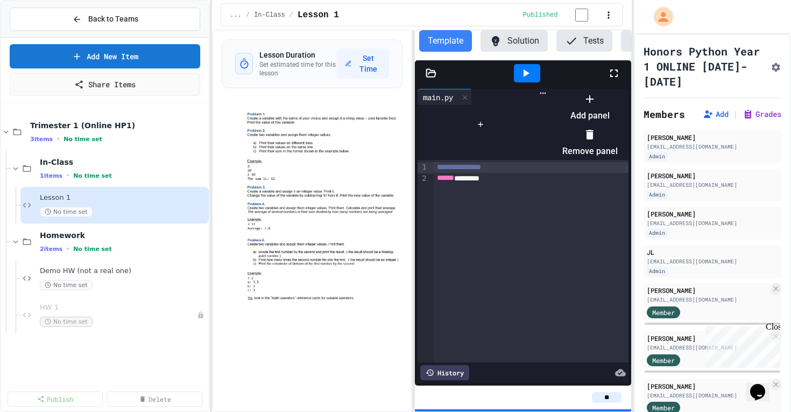
click at [609, 90] on div at bounding box center [585, 90] width 66 height 0
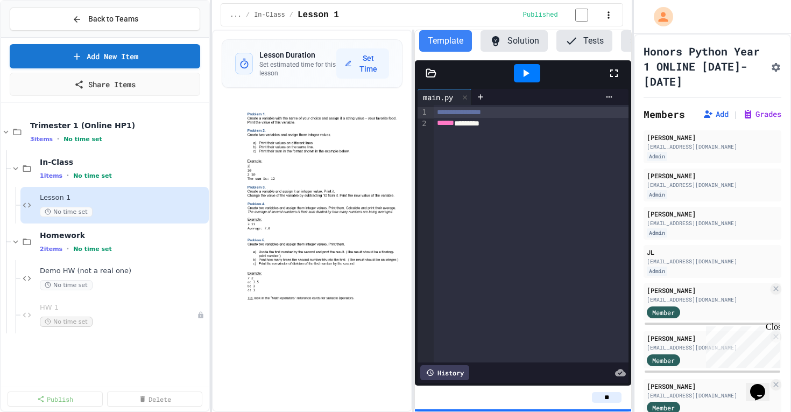
click at [235, 22] on div "... / In-Class / Lesson 1" at bounding box center [374, 15] width 289 height 13
click at [236, 13] on span "..." at bounding box center [236, 15] width 12 height 9
click at [236, 17] on span "..." at bounding box center [236, 15] width 12 height 9
click at [240, 121] on icon "button" at bounding box center [238, 116] width 10 height 11
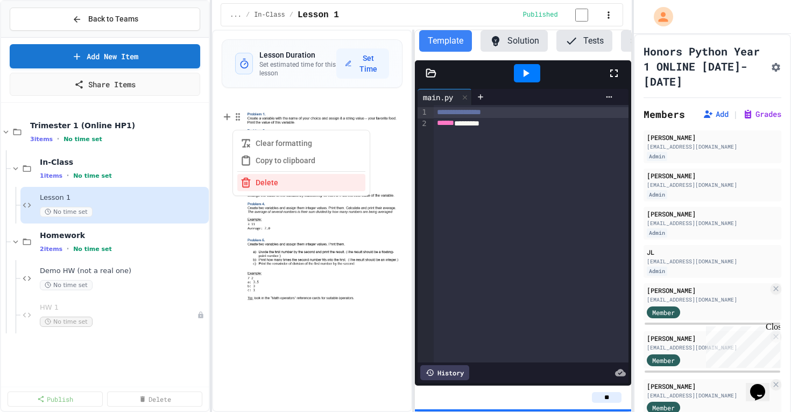
click at [384, 118] on img at bounding box center [322, 155] width 159 height 92
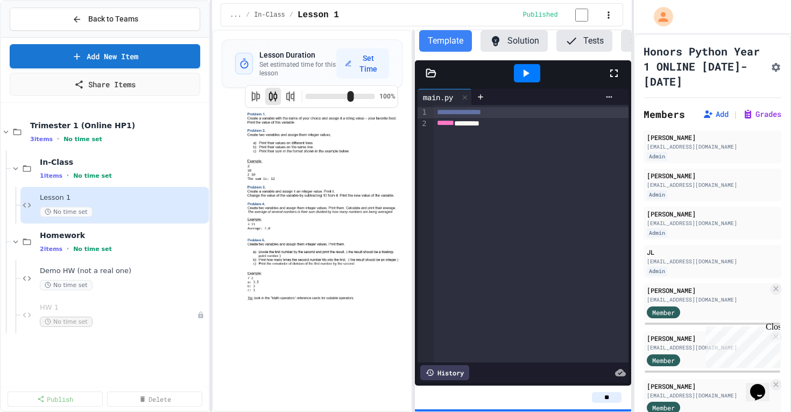
click at [326, 29] on div "... / In-Class / Lesson 1 Published" at bounding box center [421, 15] width 419 height 30
click at [235, 15] on span "..." at bounding box center [236, 15] width 12 height 9
click at [235, 21] on div "... / In-Class / Lesson 1" at bounding box center [374, 15] width 289 height 13
click at [604, 17] on icon "button" at bounding box center [609, 15] width 11 height 11
click at [604, 411] on div at bounding box center [395, 413] width 791 height 0
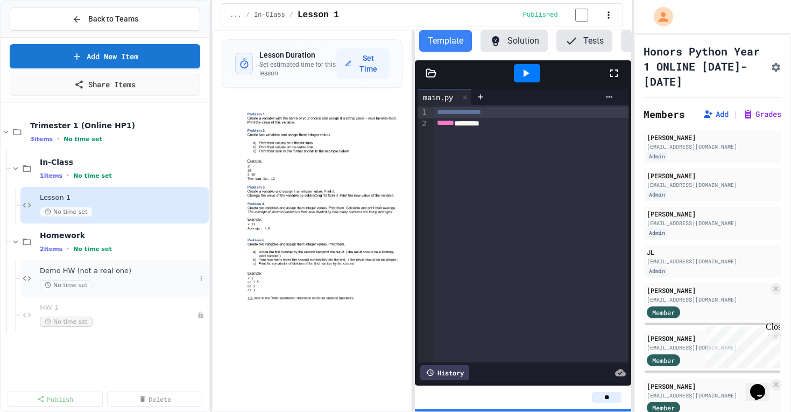
click at [72, 262] on div "Demo HW (not a real one) No time set" at bounding box center [114, 278] width 188 height 37
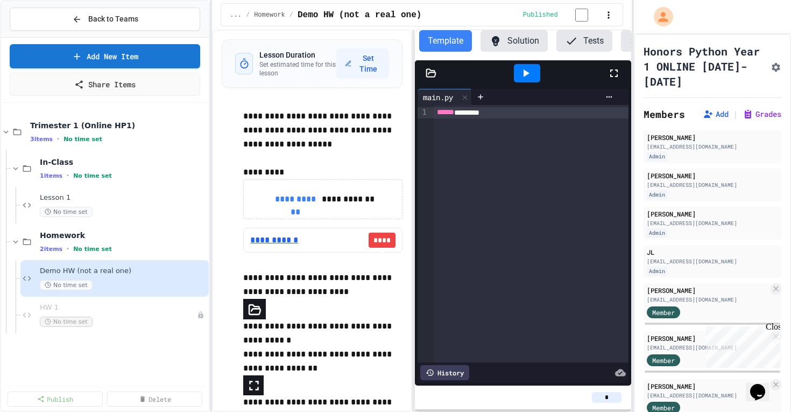
click at [285, 244] on link "**********" at bounding box center [278, 240] width 56 height 13
click at [201, 317] on icon at bounding box center [201, 315] width 6 height 6
click at [92, 197] on div at bounding box center [395, 206] width 791 height 412
click at [110, 209] on div "No time set" at bounding box center [118, 212] width 156 height 10
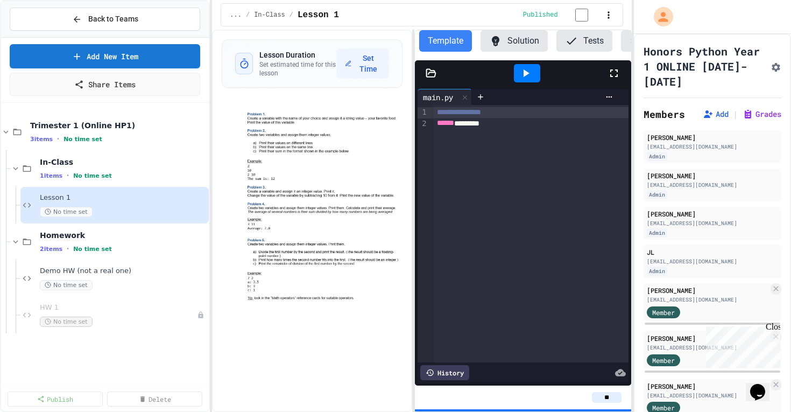
click at [774, 67] on icon "Assignment Settings" at bounding box center [776, 67] width 9 height 9
click at [604, 19] on icon "button" at bounding box center [609, 15] width 11 height 11
click at [602, 411] on div at bounding box center [395, 413] width 791 height 0
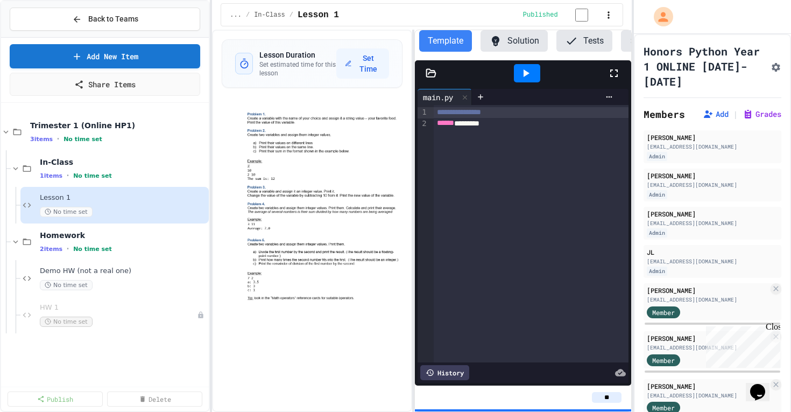
click at [604, 15] on icon "button" at bounding box center [609, 15] width 11 height 11
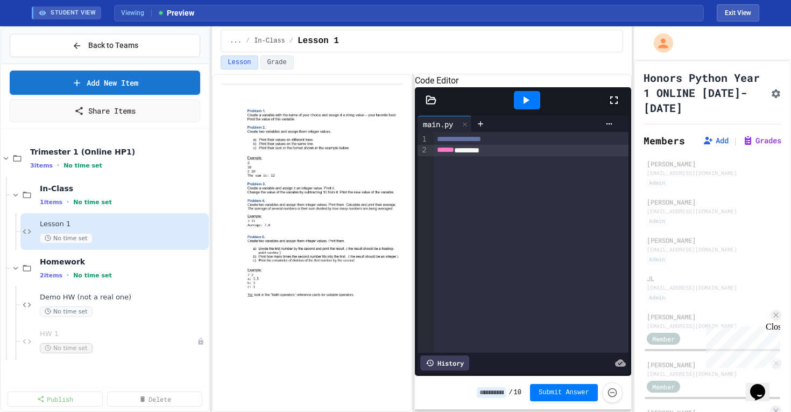
drag, startPoint x: 506, startPoint y: 172, endPoint x: 545, endPoint y: 192, distance: 43.6
click at [545, 192] on div "**********" at bounding box center [531, 242] width 194 height 221
click at [433, 106] on icon at bounding box center [431, 100] width 11 height 11
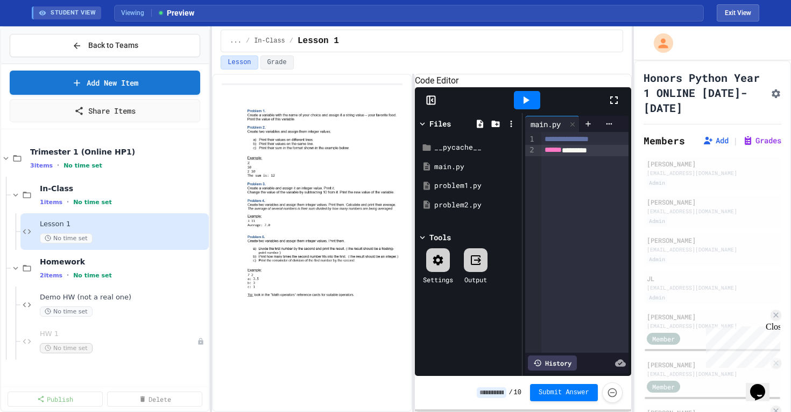
click at [433, 104] on rect at bounding box center [431, 100] width 8 height 8
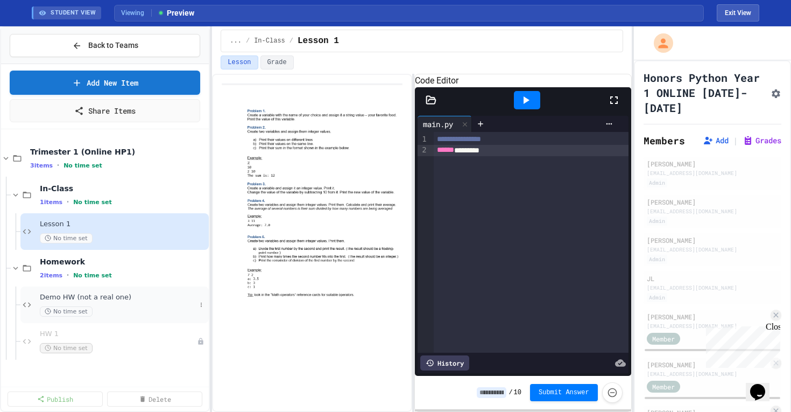
click at [113, 302] on div "Demo HW (not a real one) No time set" at bounding box center [118, 305] width 156 height 24
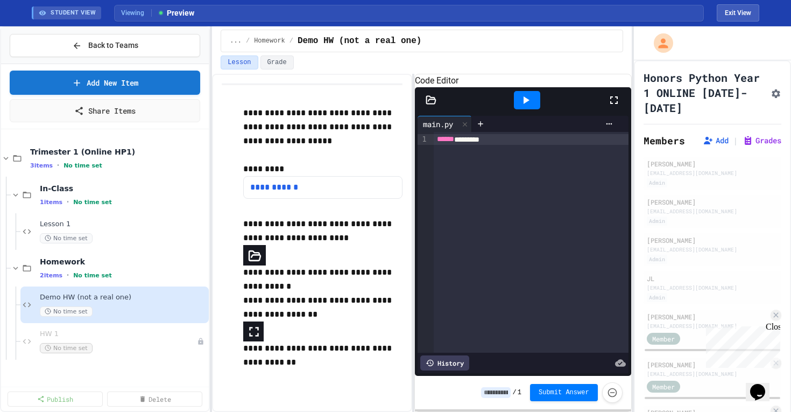
click at [553, 201] on div "****** ********" at bounding box center [531, 242] width 194 height 221
click at [682, 180] on div "Admin" at bounding box center [712, 182] width 131 height 9
click at [771, 94] on icon "Assignment Settings" at bounding box center [776, 93] width 11 height 11
click at [731, 8] on button "Exit View" at bounding box center [738, 12] width 43 height 17
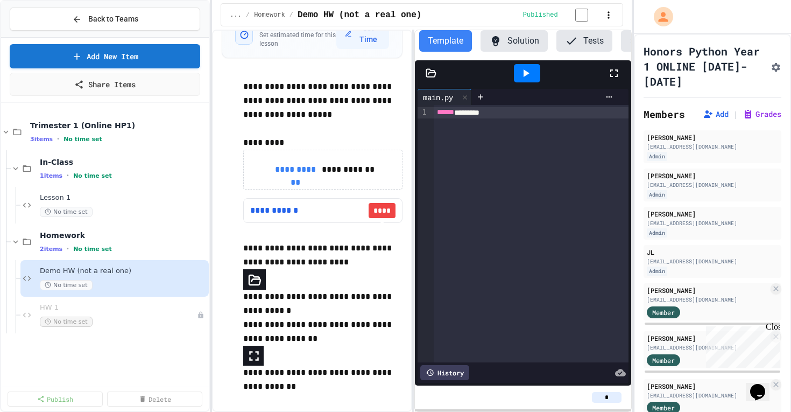
scroll to position [34, 0]
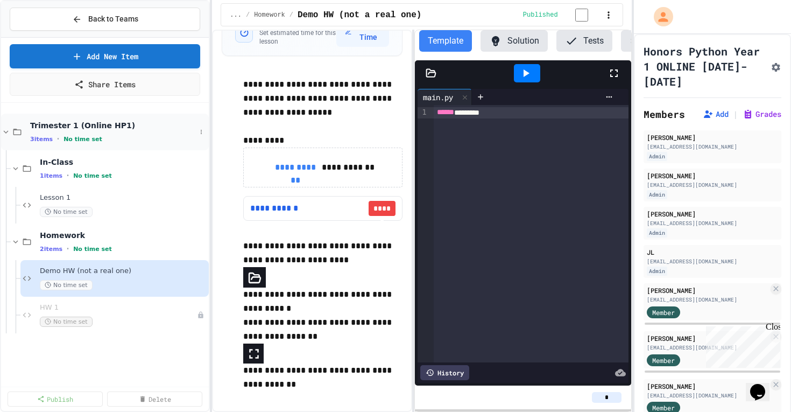
click at [125, 135] on div "3 items • No time set" at bounding box center [113, 139] width 166 height 9
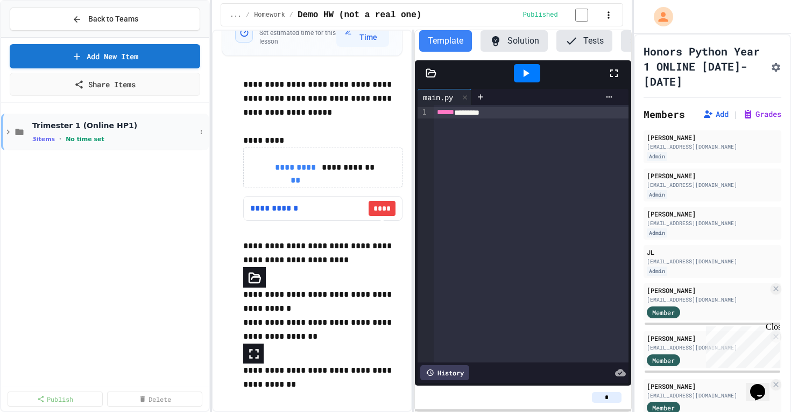
click at [76, 139] on span "No time set" at bounding box center [85, 139] width 39 height 7
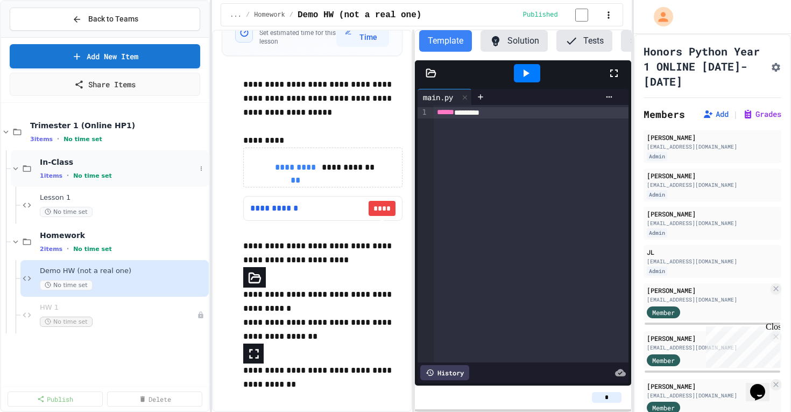
click at [99, 180] on div "In-Class 1 items • No time set" at bounding box center [110, 168] width 198 height 37
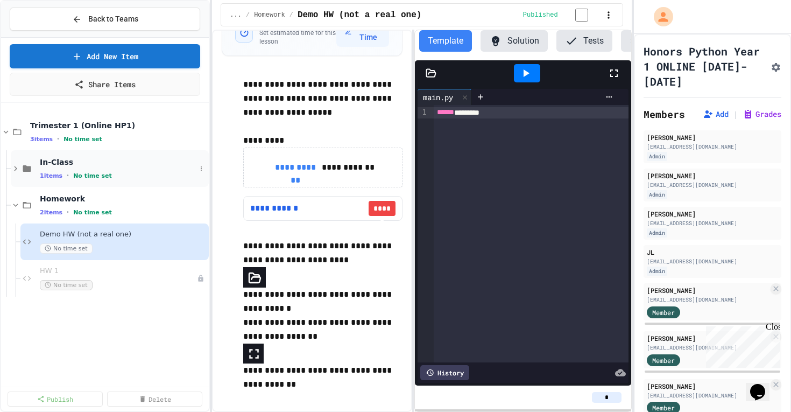
click at [54, 166] on span "In-Class" at bounding box center [118, 162] width 156 height 10
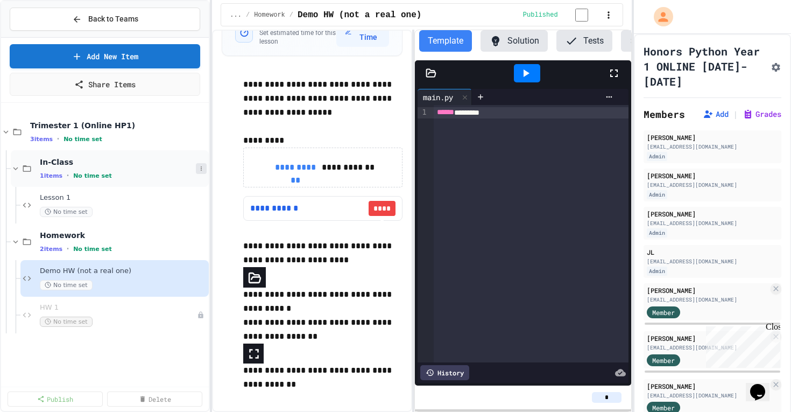
click at [202, 169] on icon at bounding box center [201, 168] width 6 height 6
click at [134, 317] on div at bounding box center [395, 206] width 791 height 412
click at [134, 317] on div "No time set" at bounding box center [118, 322] width 157 height 10
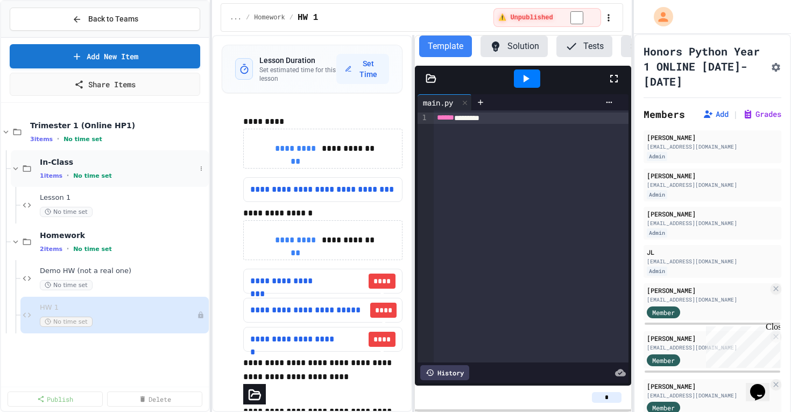
click at [135, 173] on div "1 items • No time set" at bounding box center [118, 175] width 156 height 9
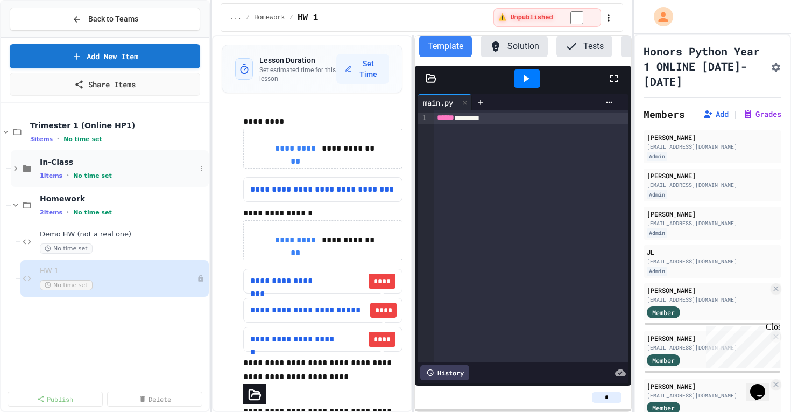
click at [150, 179] on div "1 items • No time set" at bounding box center [118, 175] width 156 height 9
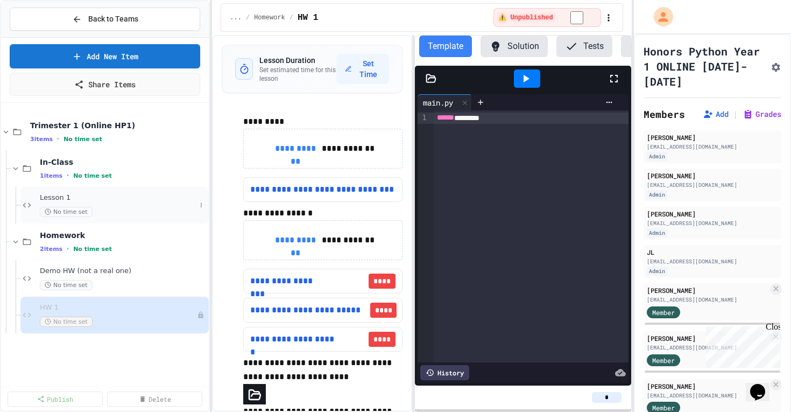
click at [105, 205] on div "Lesson 1 No time set" at bounding box center [118, 205] width 156 height 24
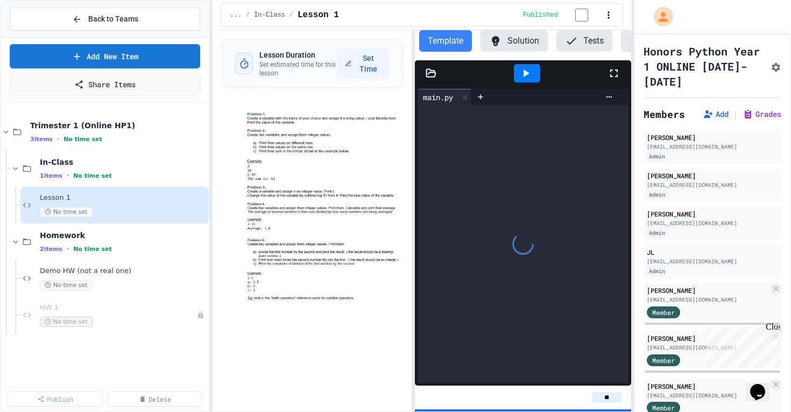
click at [240, 17] on span "..." at bounding box center [236, 15] width 12 height 9
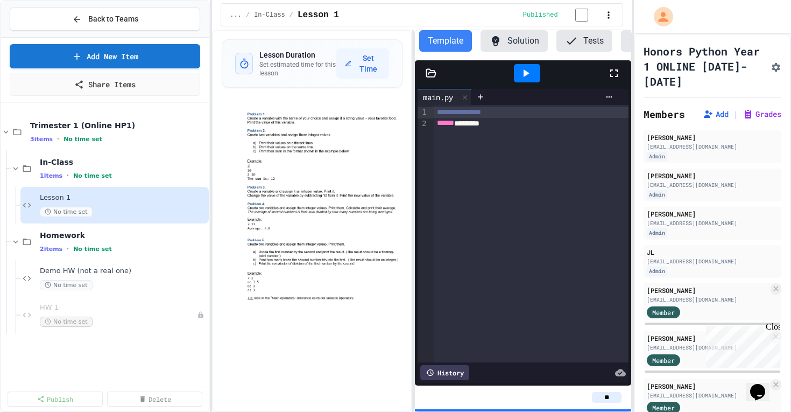
click at [608, 16] on icon "button" at bounding box center [609, 15] width 2 height 7
click at [603, 411] on div at bounding box center [395, 413] width 791 height 0
click at [763, 384] on icon "Chat widget" at bounding box center [758, 392] width 15 height 16
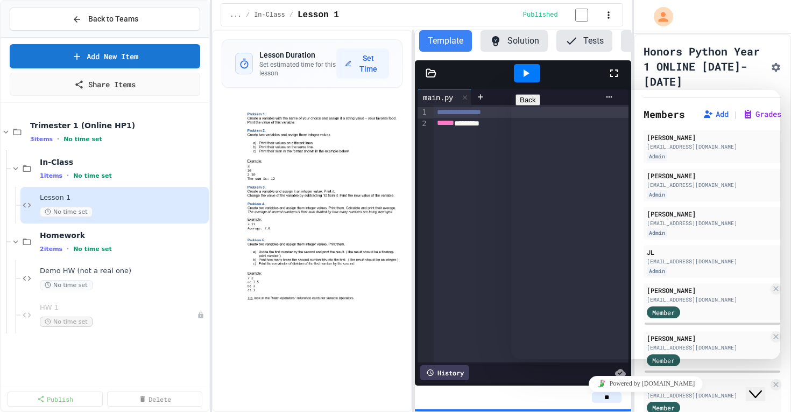
click at [736, 70] on h1 "Honors Python Year 1 ONLINE [DATE]-[DATE]" at bounding box center [705, 66] width 123 height 45
click at [740, 81] on h1 "Honors Python Year 1 ONLINE [DATE]-[DATE]" at bounding box center [705, 66] width 123 height 45
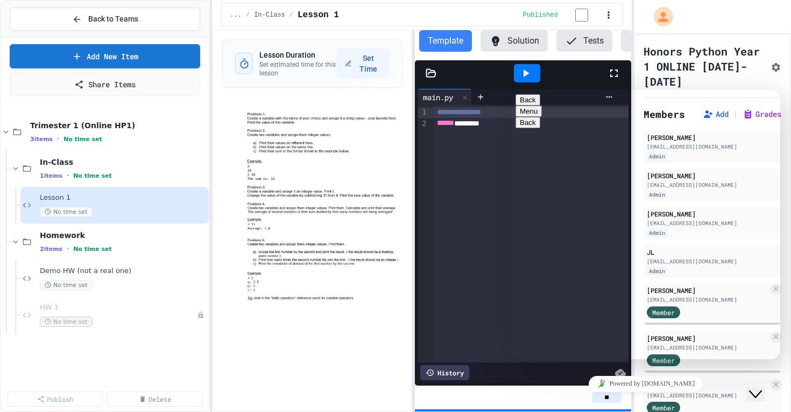
click at [542, 108] on button "Menu" at bounding box center [529, 111] width 26 height 11
click at [749, 60] on h1 "Honors Python Year 1 ONLINE [DATE]-[DATE]" at bounding box center [705, 66] width 123 height 45
click at [766, 395] on button "Close Chat This icon closes the chat window." at bounding box center [755, 394] width 19 height 14
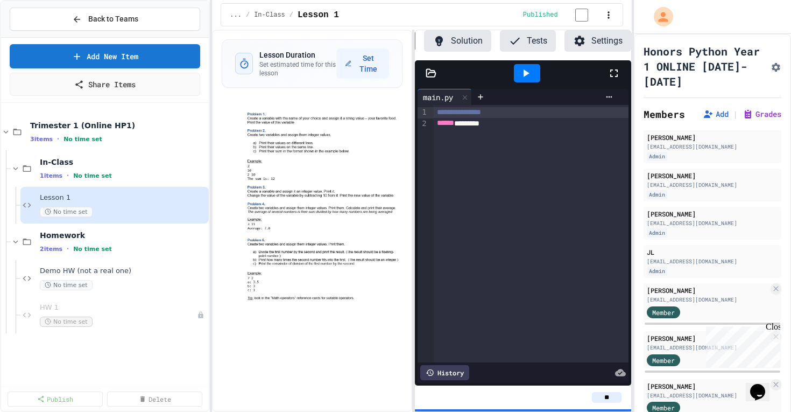
scroll to position [0, 58]
click at [439, 35] on button "Solution" at bounding box center [457, 41] width 67 height 22
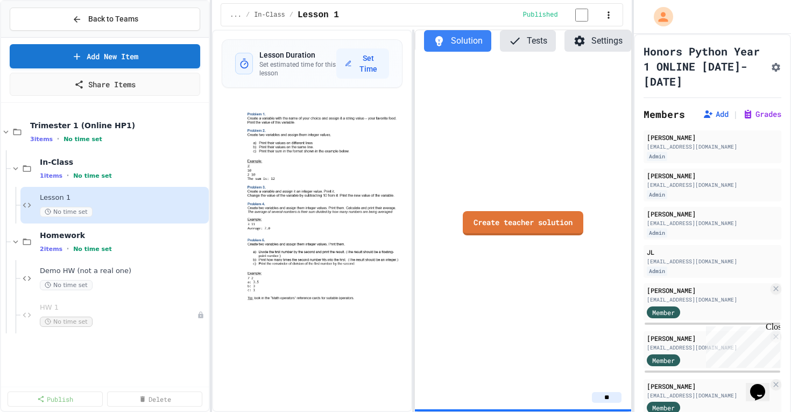
click at [548, 40] on button "Tests" at bounding box center [528, 41] width 56 height 22
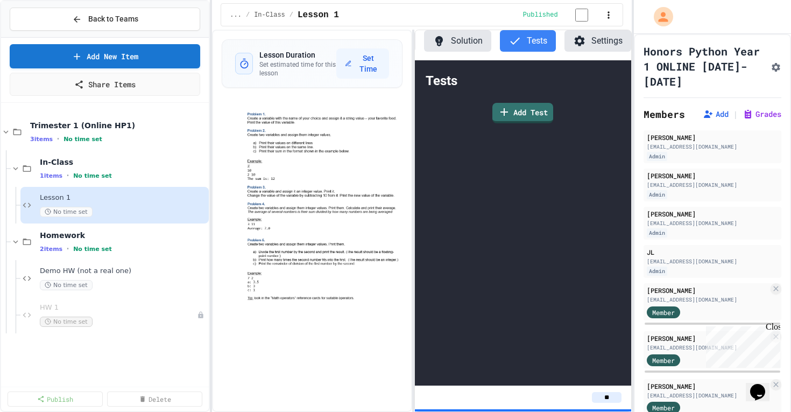
click at [579, 40] on icon at bounding box center [579, 41] width 10 height 10
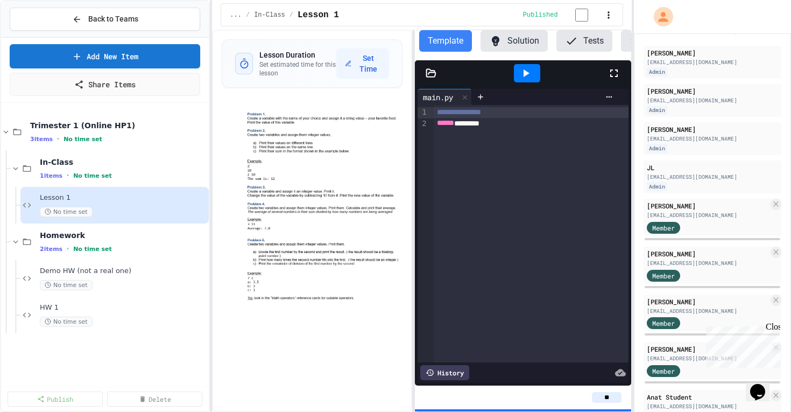
scroll to position [52, 0]
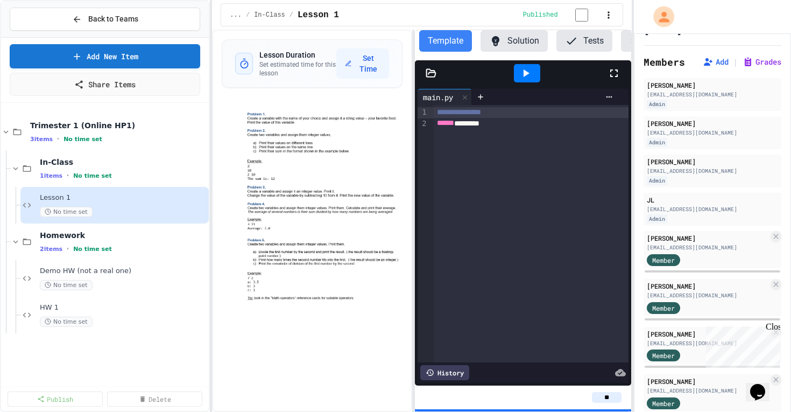
click at [661, 25] on div "My Account" at bounding box center [664, 16] width 21 height 21
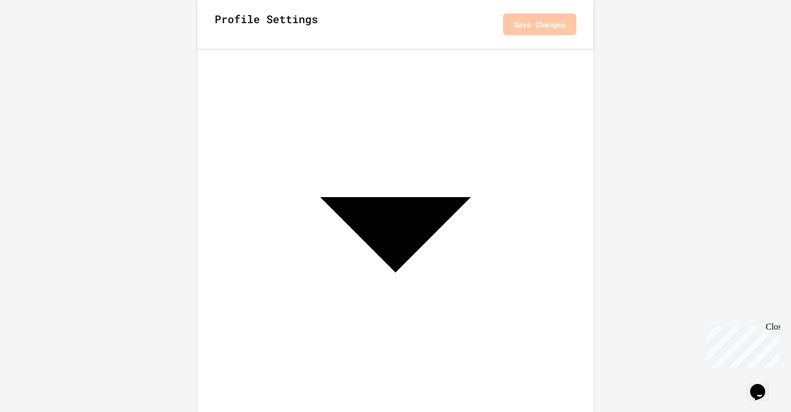
scroll to position [388, 0]
